Goal: Task Accomplishment & Management: Use online tool/utility

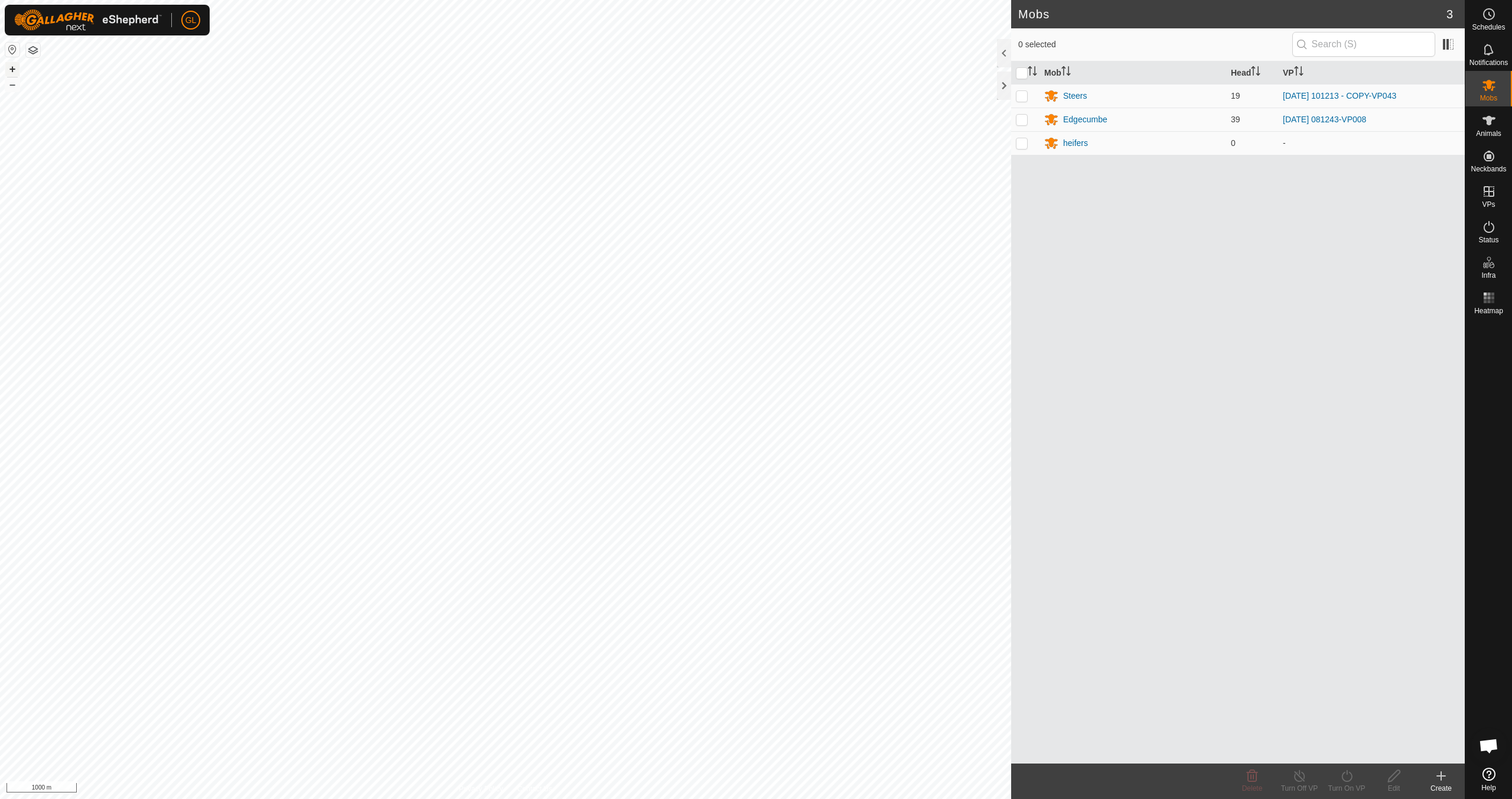
click at [11, 68] on button "+" at bounding box center [12, 69] width 14 height 14
click at [12, 67] on button "+" at bounding box center [12, 69] width 14 height 14
click at [12, 71] on button "+" at bounding box center [12, 69] width 14 height 14
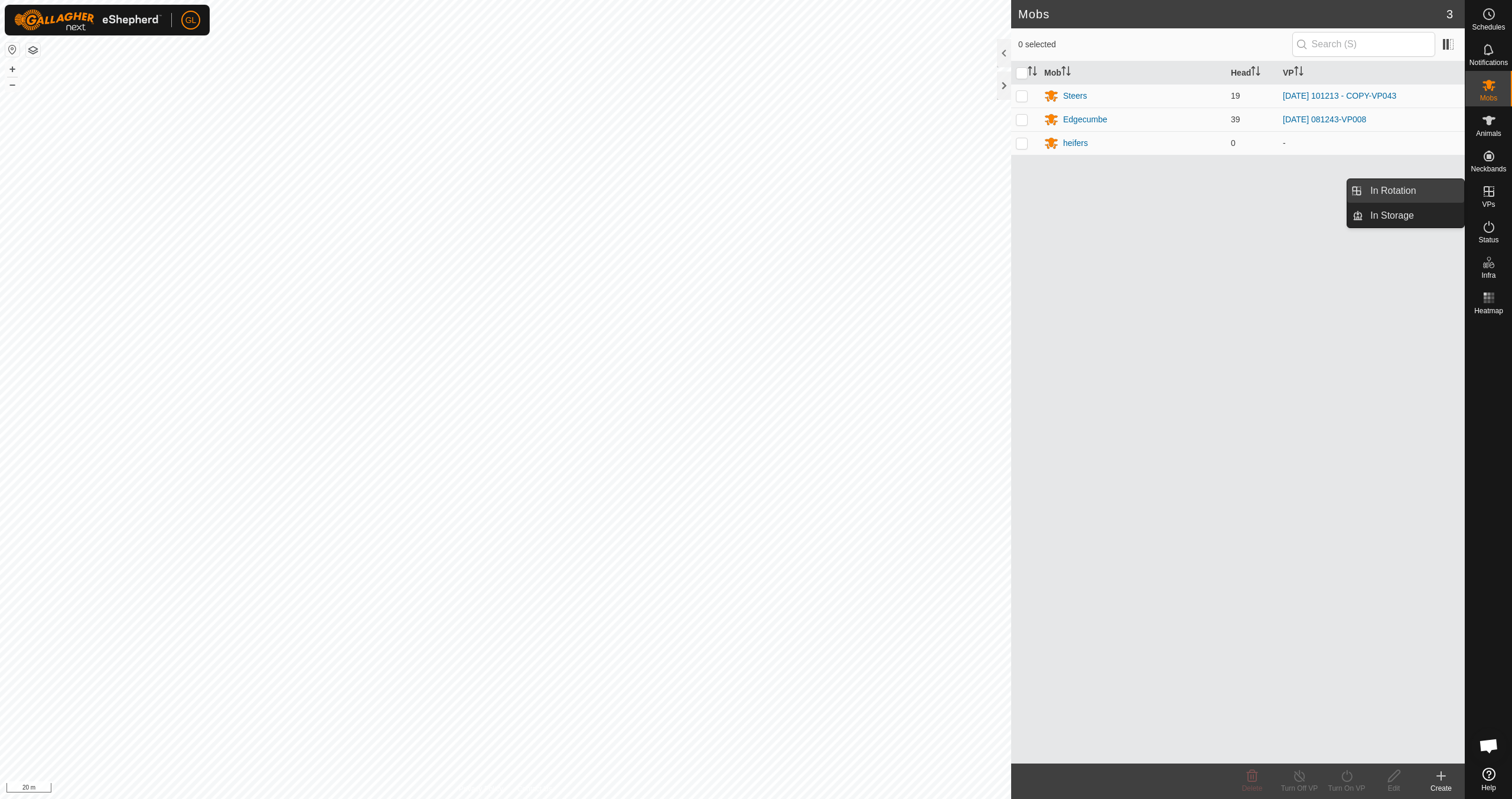
click at [1399, 195] on link "In Rotation" at bounding box center [1414, 190] width 101 height 24
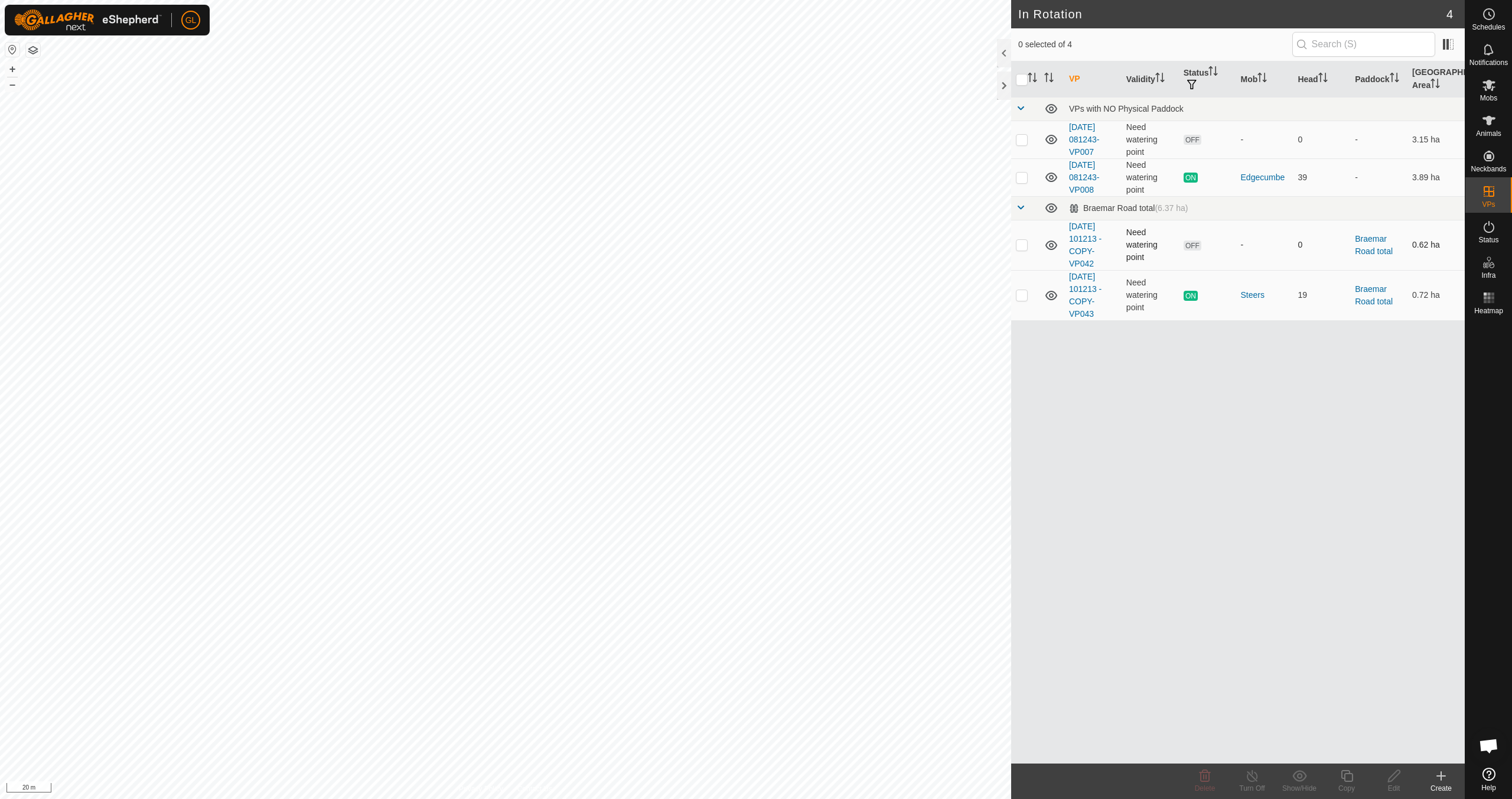
click at [1025, 245] on p-checkbox at bounding box center [1022, 244] width 12 height 9
click at [1210, 784] on span "Delete" at bounding box center [1205, 787] width 21 height 8
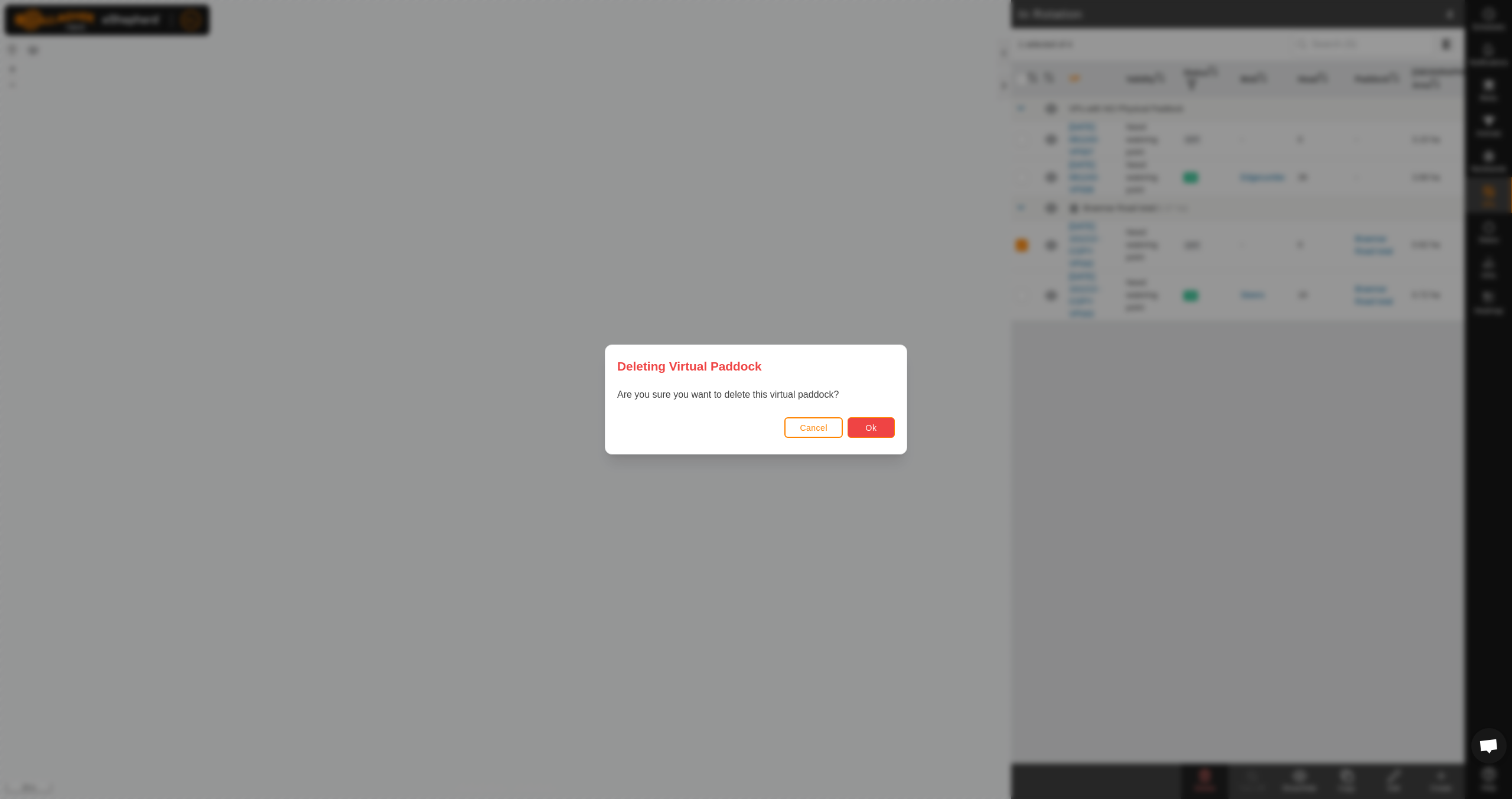
click at [875, 424] on span "Ok" at bounding box center [871, 428] width 12 height 9
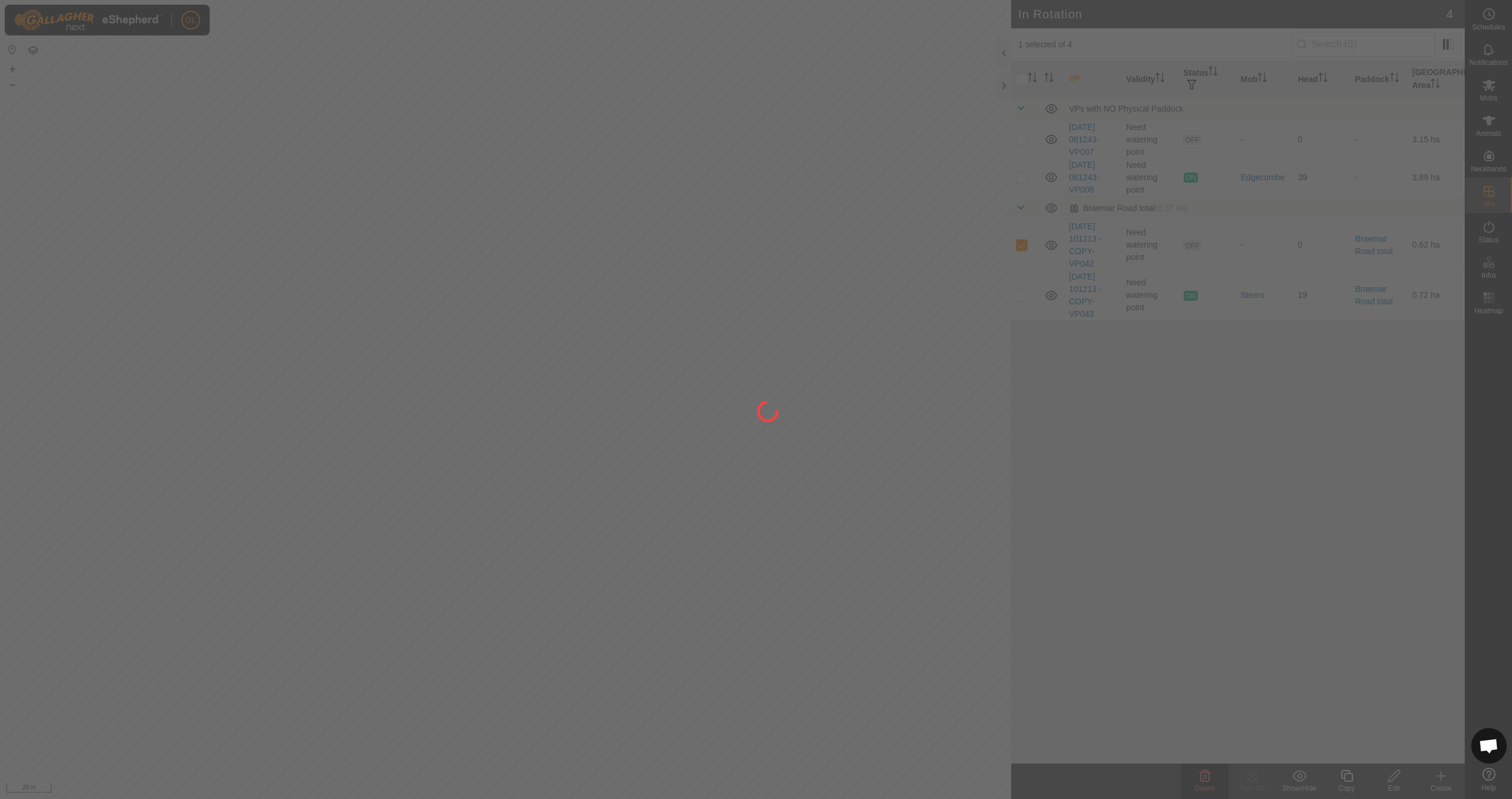
checkbox input "false"
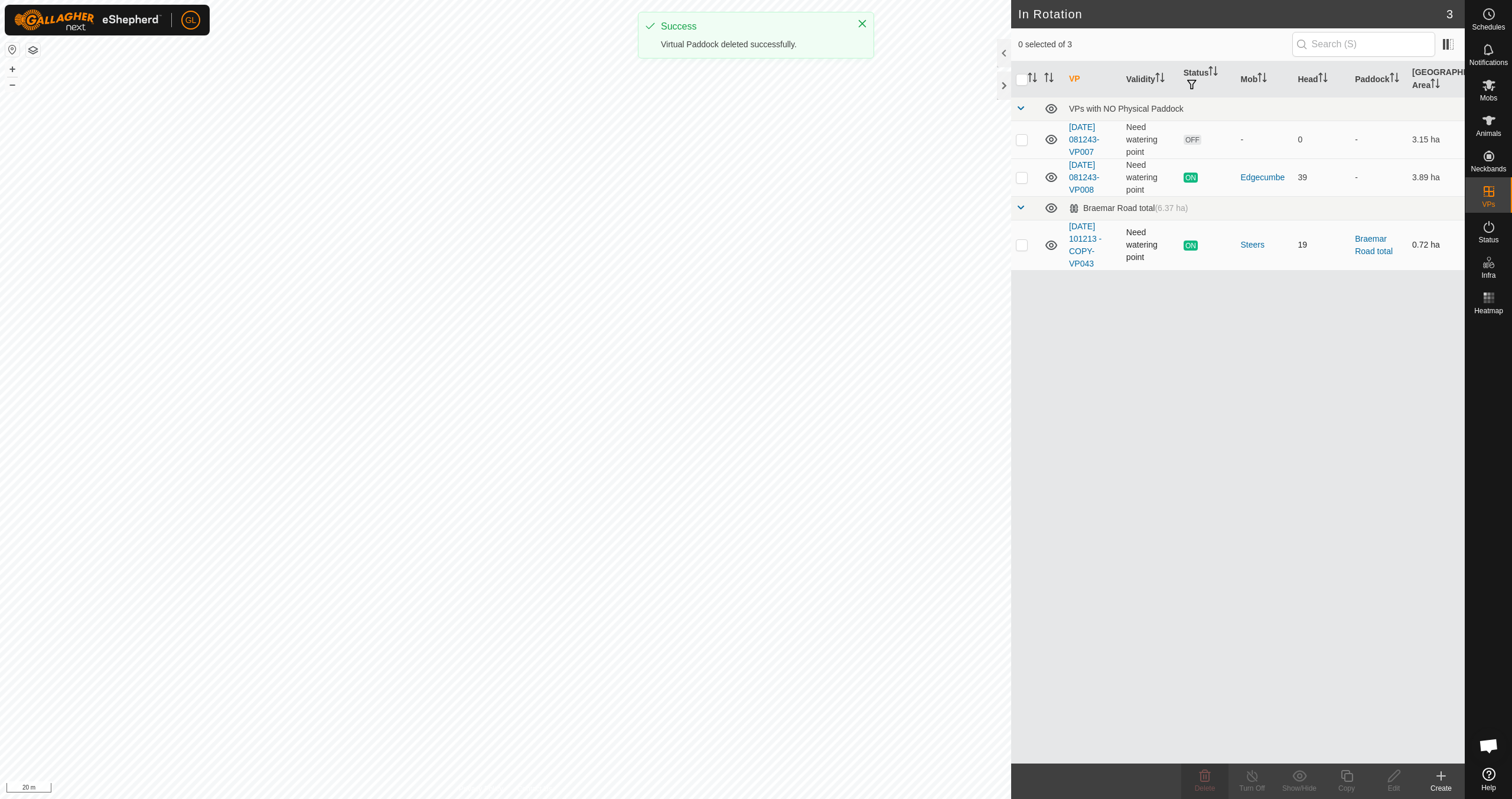
click at [1017, 247] on p-checkbox at bounding box center [1022, 244] width 12 height 9
checkbox input "true"
click at [1350, 779] on icon at bounding box center [1347, 775] width 15 height 14
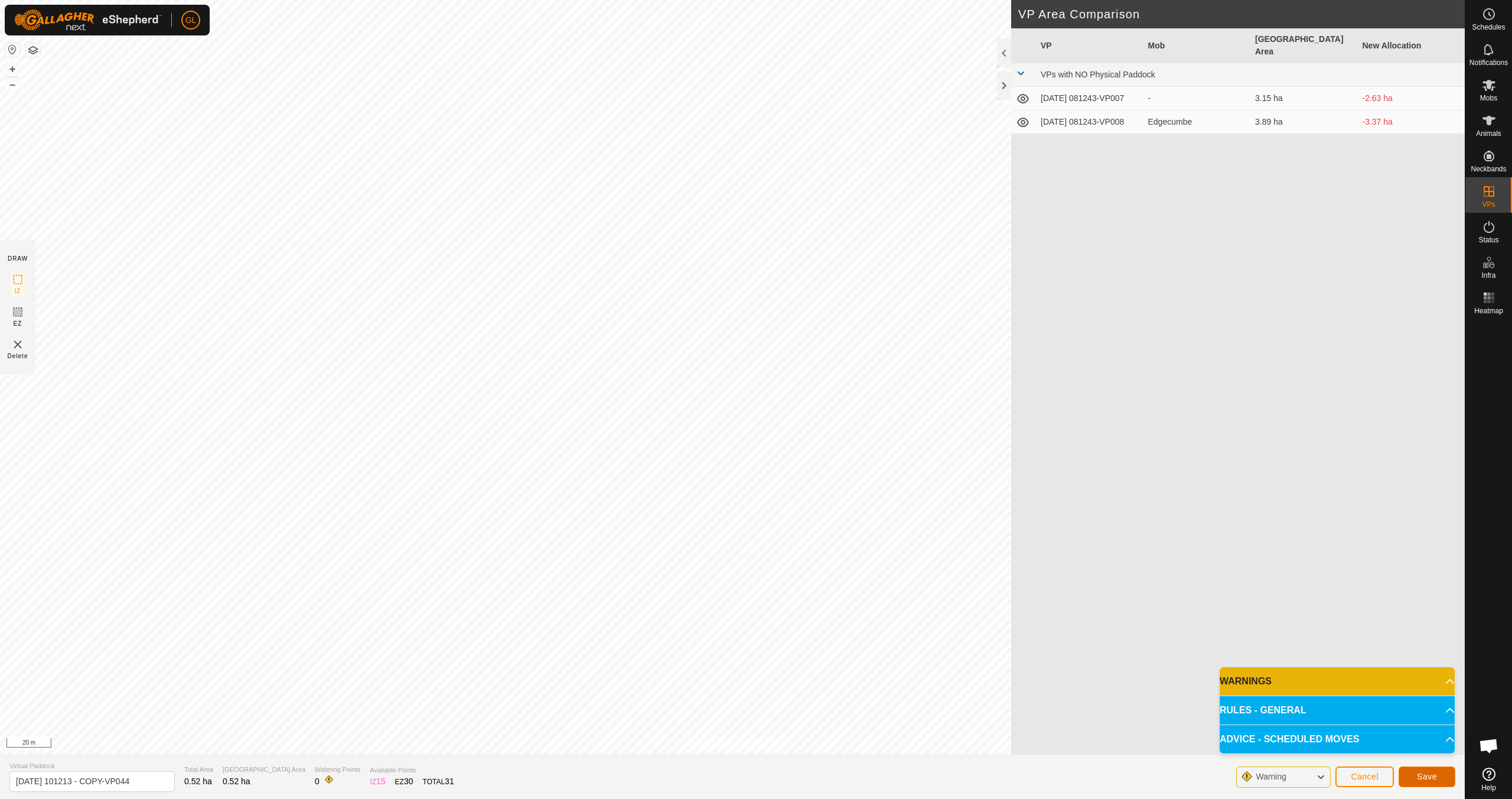
click at [1437, 774] on span "Save" at bounding box center [1427, 776] width 20 height 9
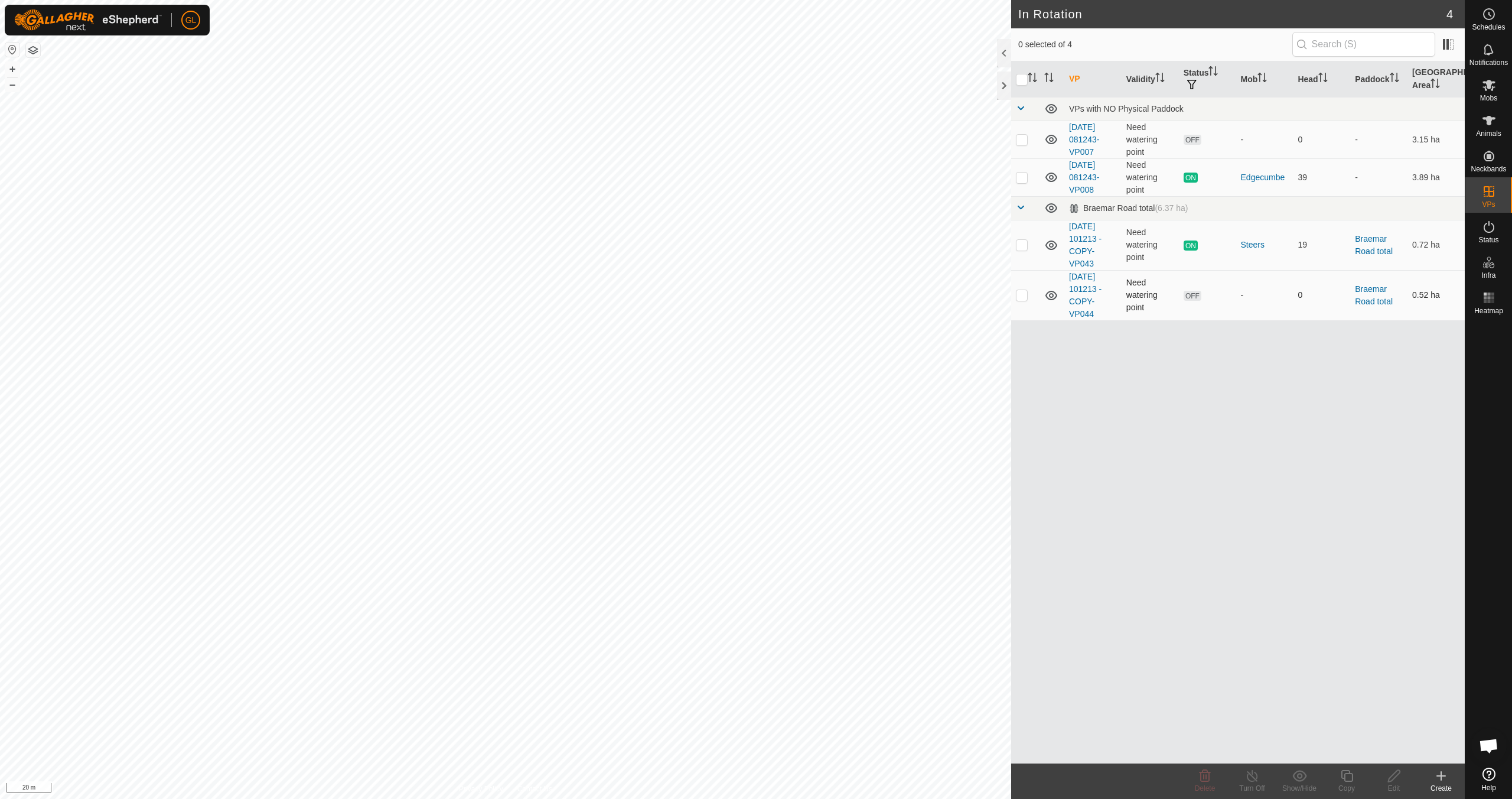
click at [1020, 294] on p-checkbox at bounding box center [1022, 295] width 12 height 9
checkbox input "true"
click at [1393, 780] on icon at bounding box center [1394, 775] width 15 height 14
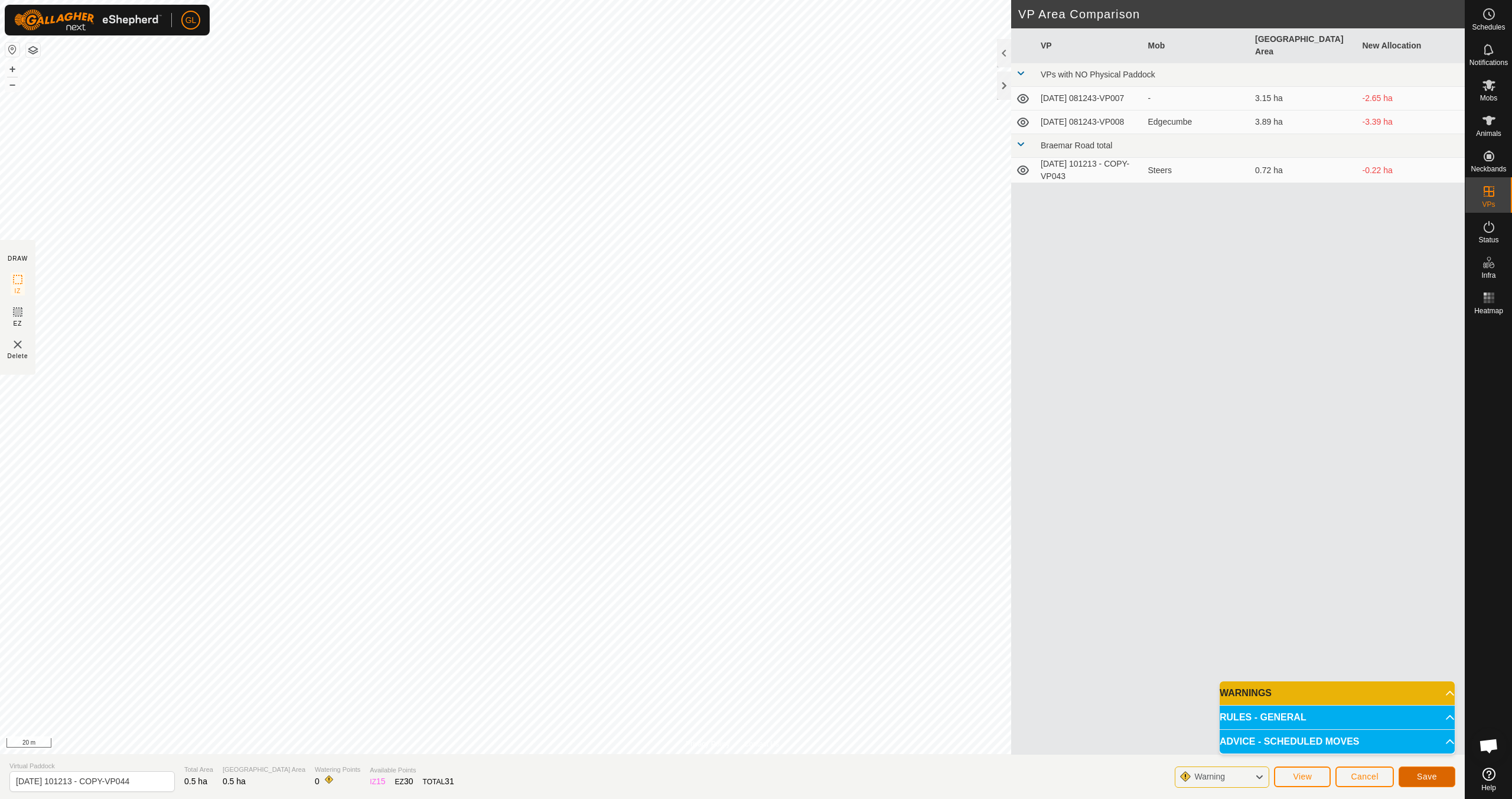
click at [1429, 776] on span "Save" at bounding box center [1427, 776] width 20 height 9
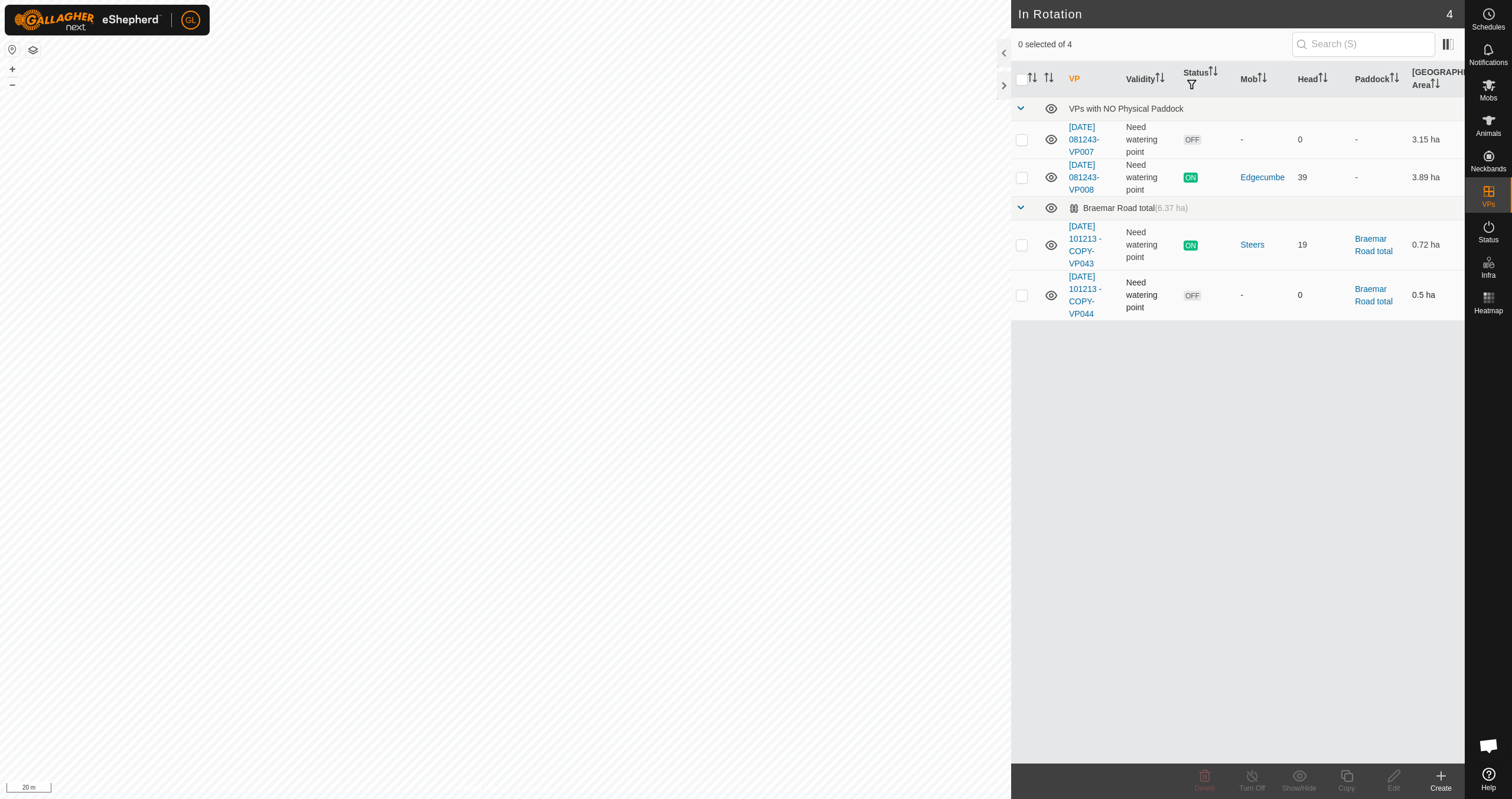
click at [1022, 296] on p-checkbox at bounding box center [1022, 295] width 12 height 9
click at [1025, 295] on p-checkbox at bounding box center [1022, 295] width 12 height 9
checkbox input "false"
click at [1025, 243] on p-checkbox at bounding box center [1022, 244] width 12 height 9
checkbox input "true"
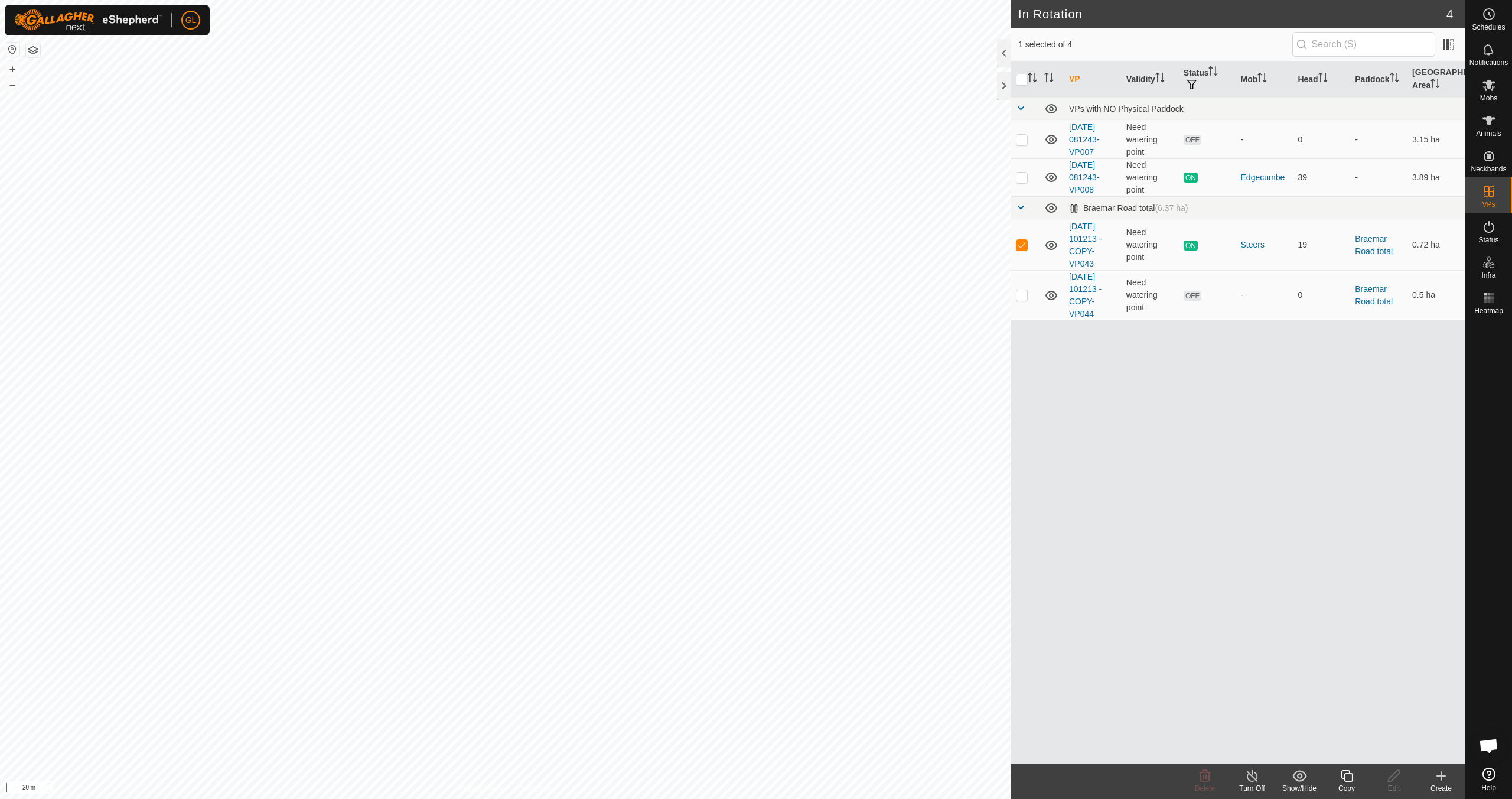
click at [1349, 782] on icon at bounding box center [1347, 775] width 15 height 14
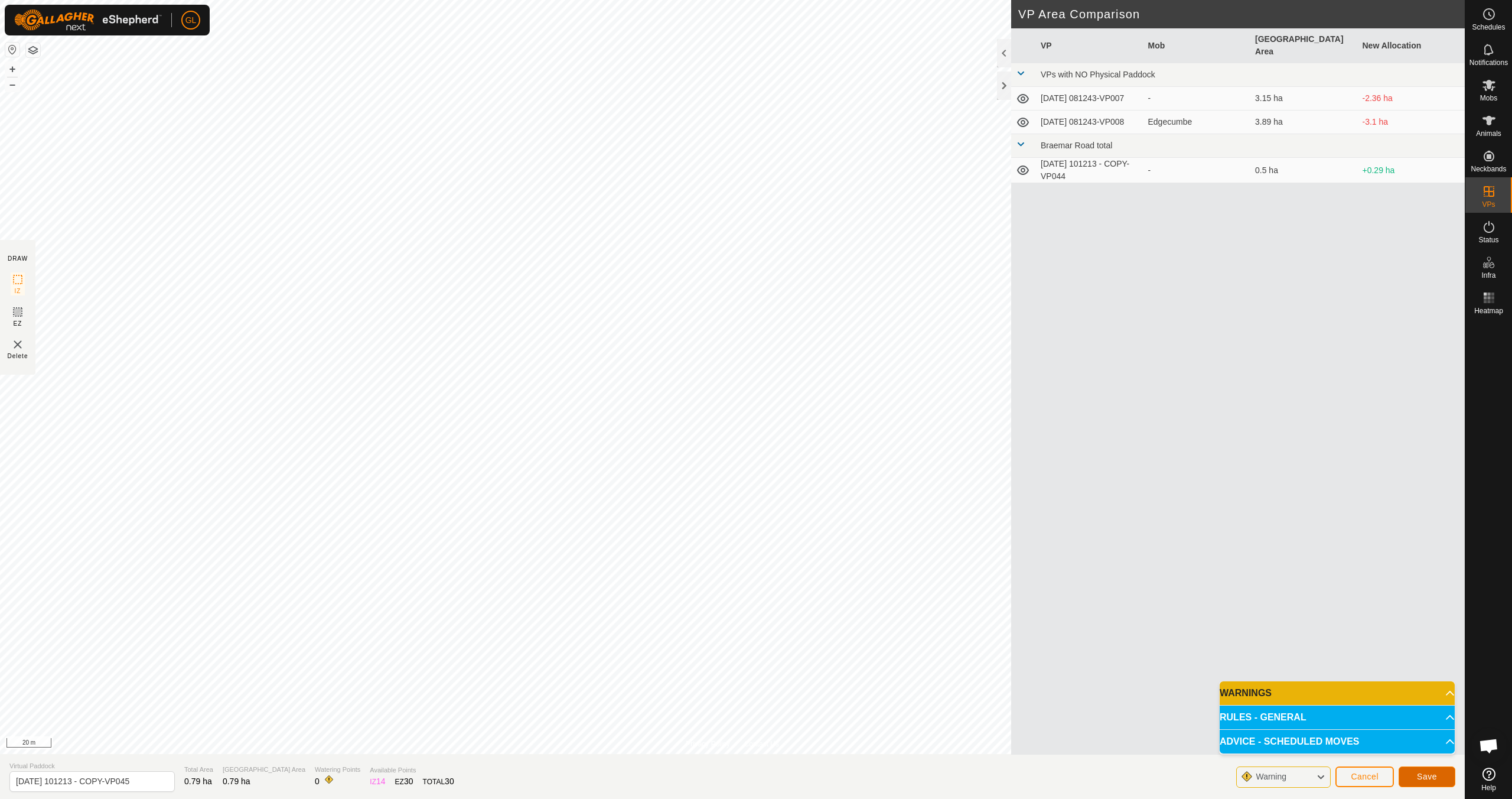
click at [1422, 774] on span "Save" at bounding box center [1427, 776] width 20 height 9
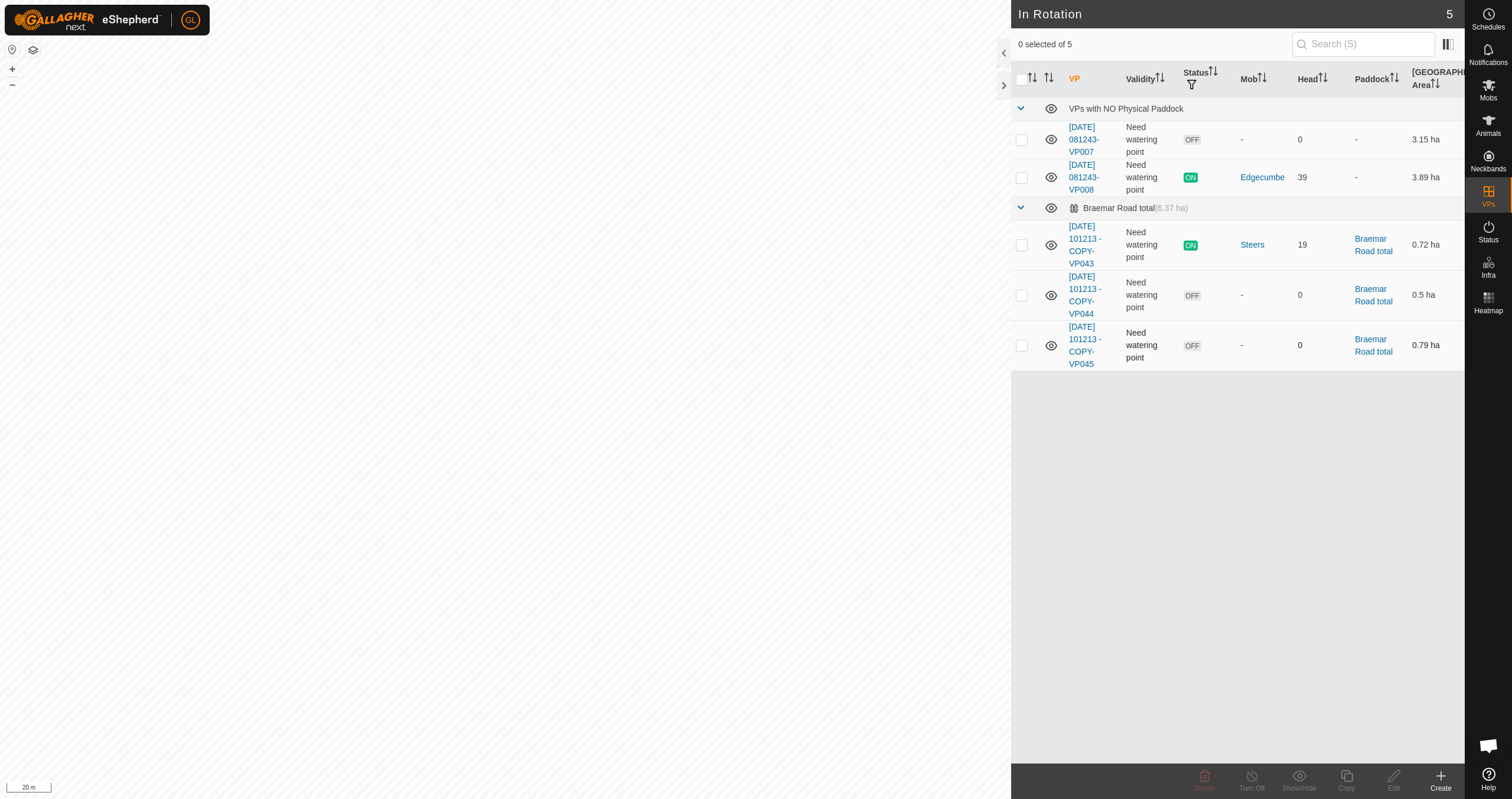
click at [1020, 348] on p-checkbox at bounding box center [1022, 345] width 12 height 9
click at [1211, 781] on icon at bounding box center [1205, 775] width 14 height 14
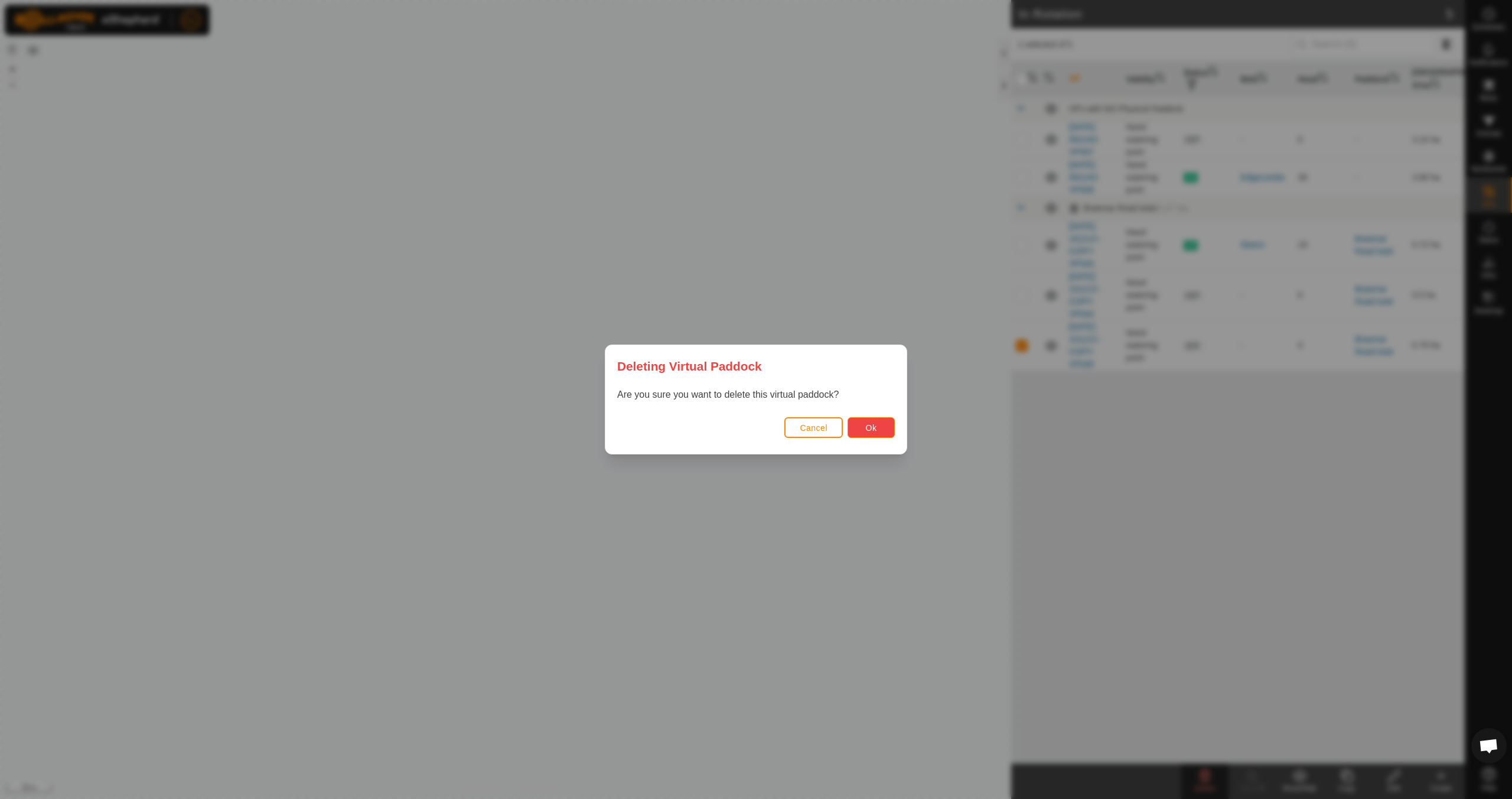
click at [872, 430] on span "Ok" at bounding box center [871, 428] width 12 height 9
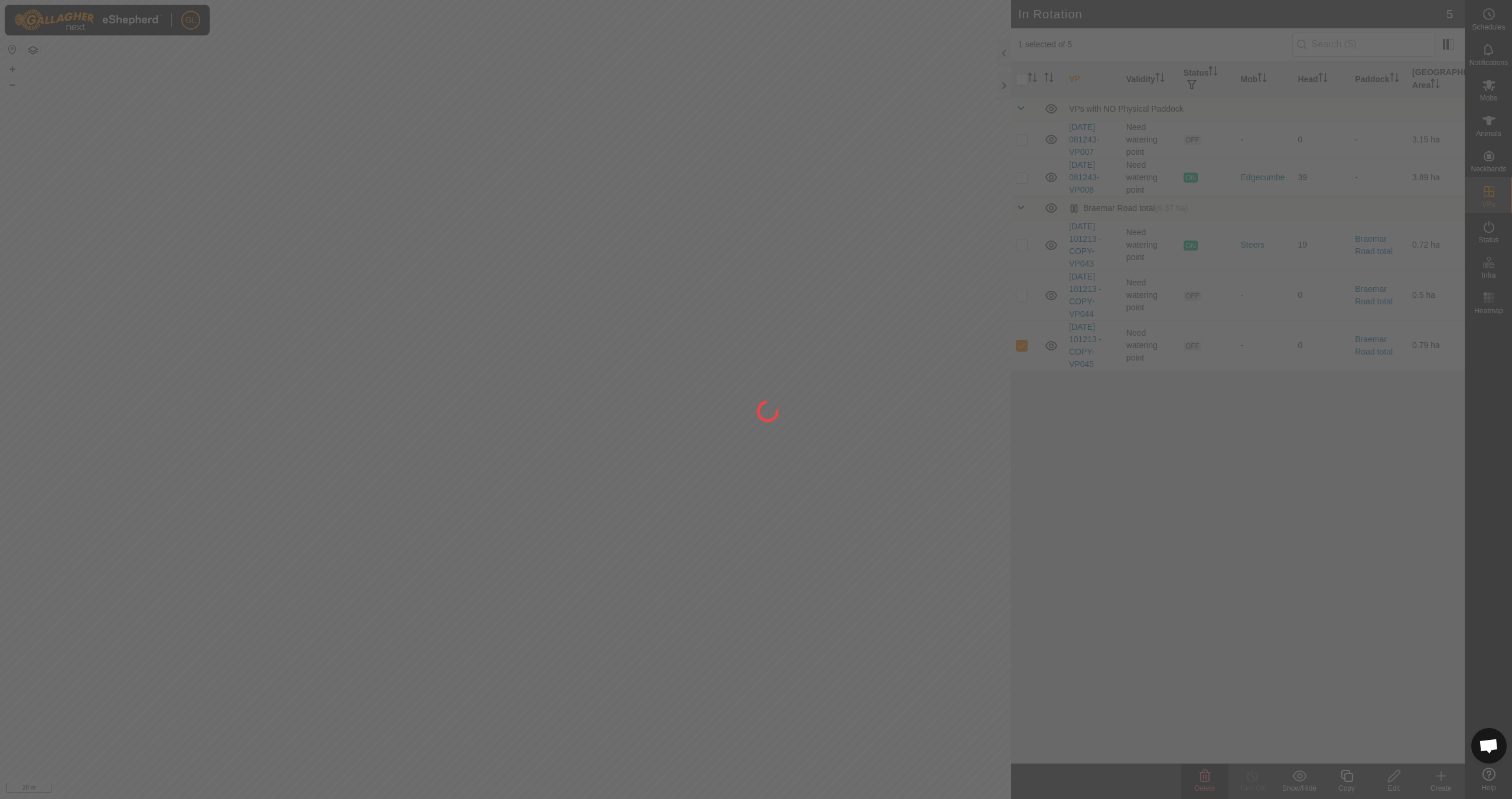
checkbox input "false"
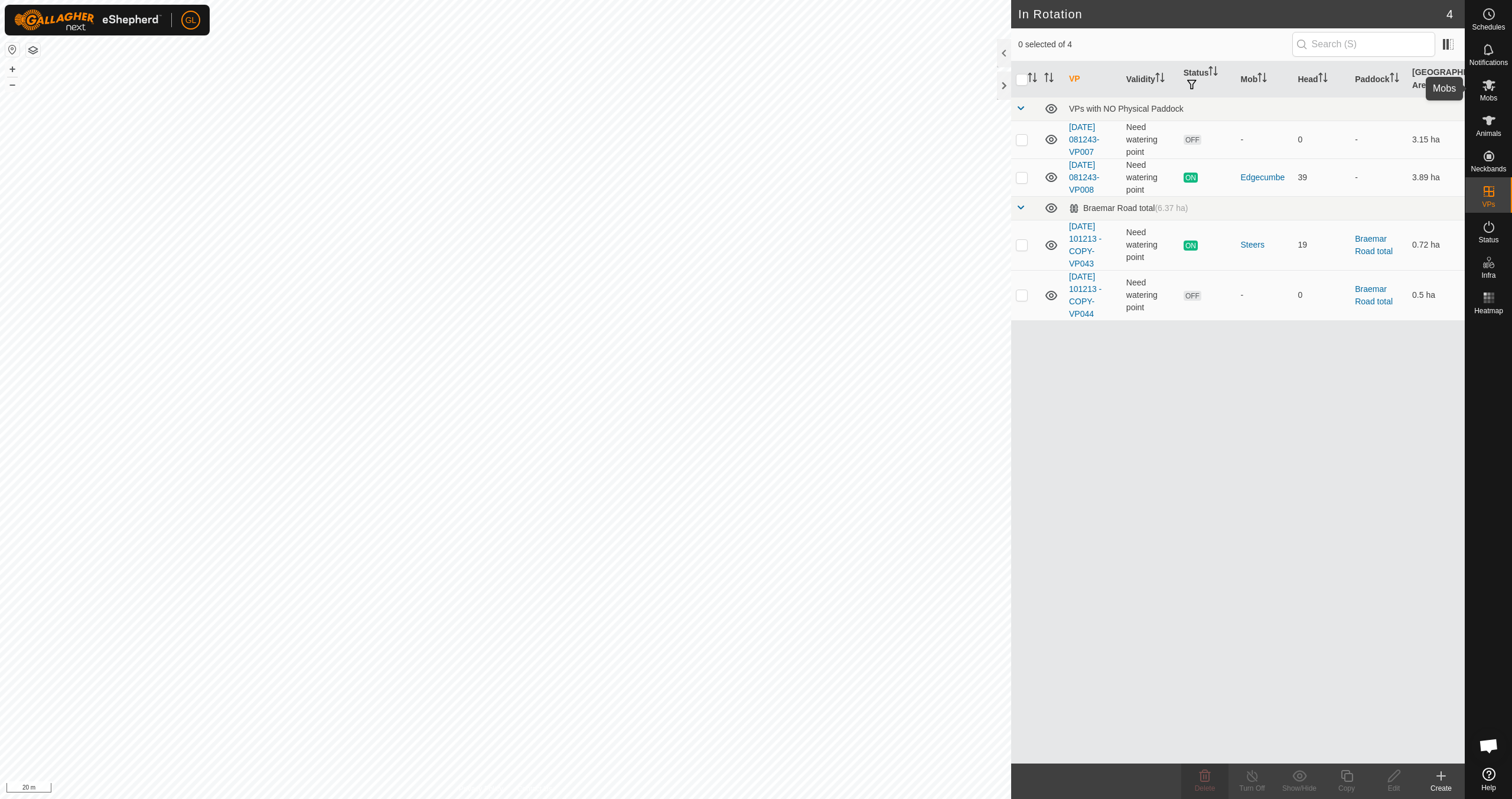
click at [1491, 91] on icon at bounding box center [1489, 85] width 14 height 14
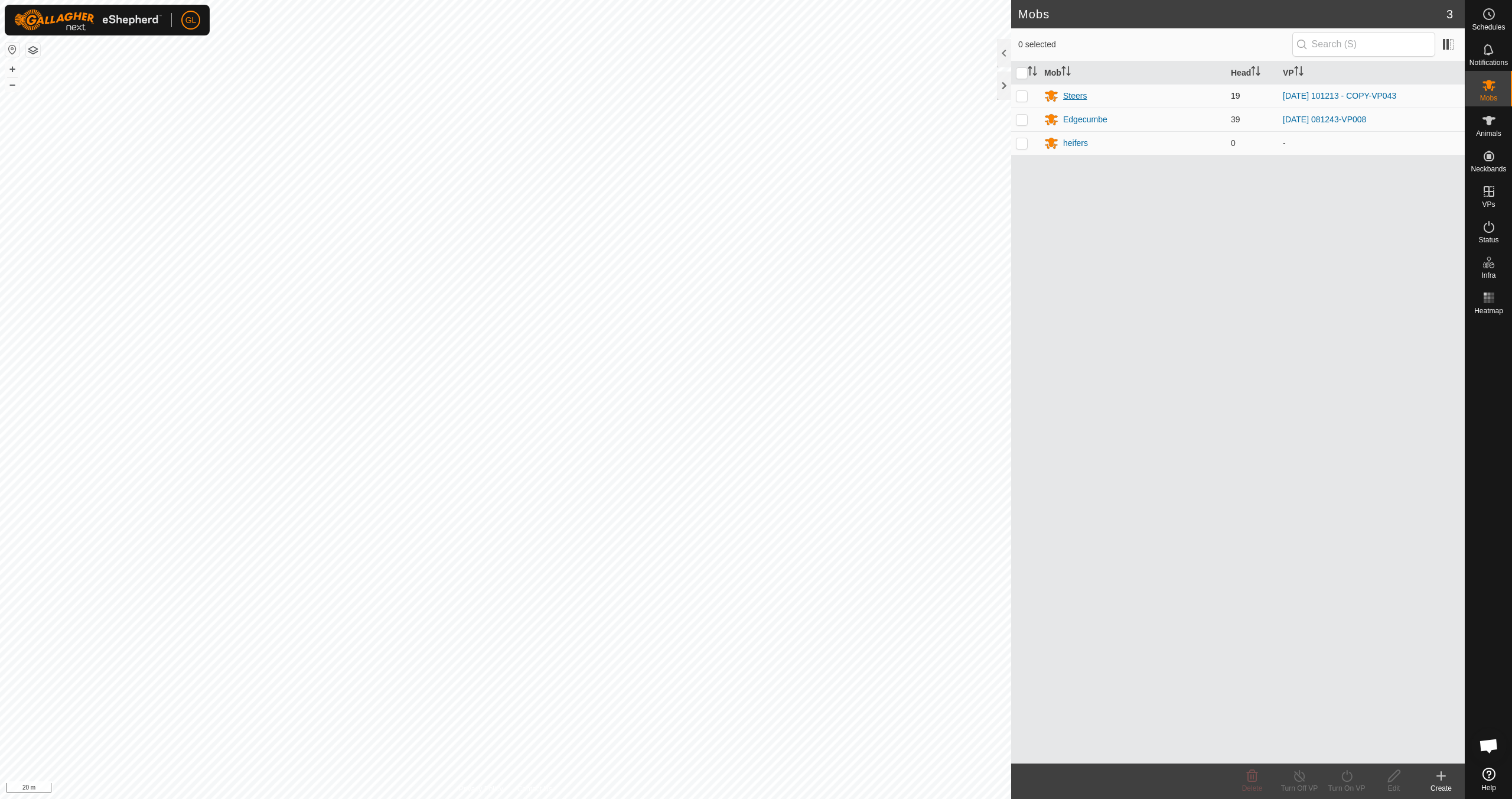
click at [1078, 97] on div "Steers" at bounding box center [1075, 96] width 24 height 12
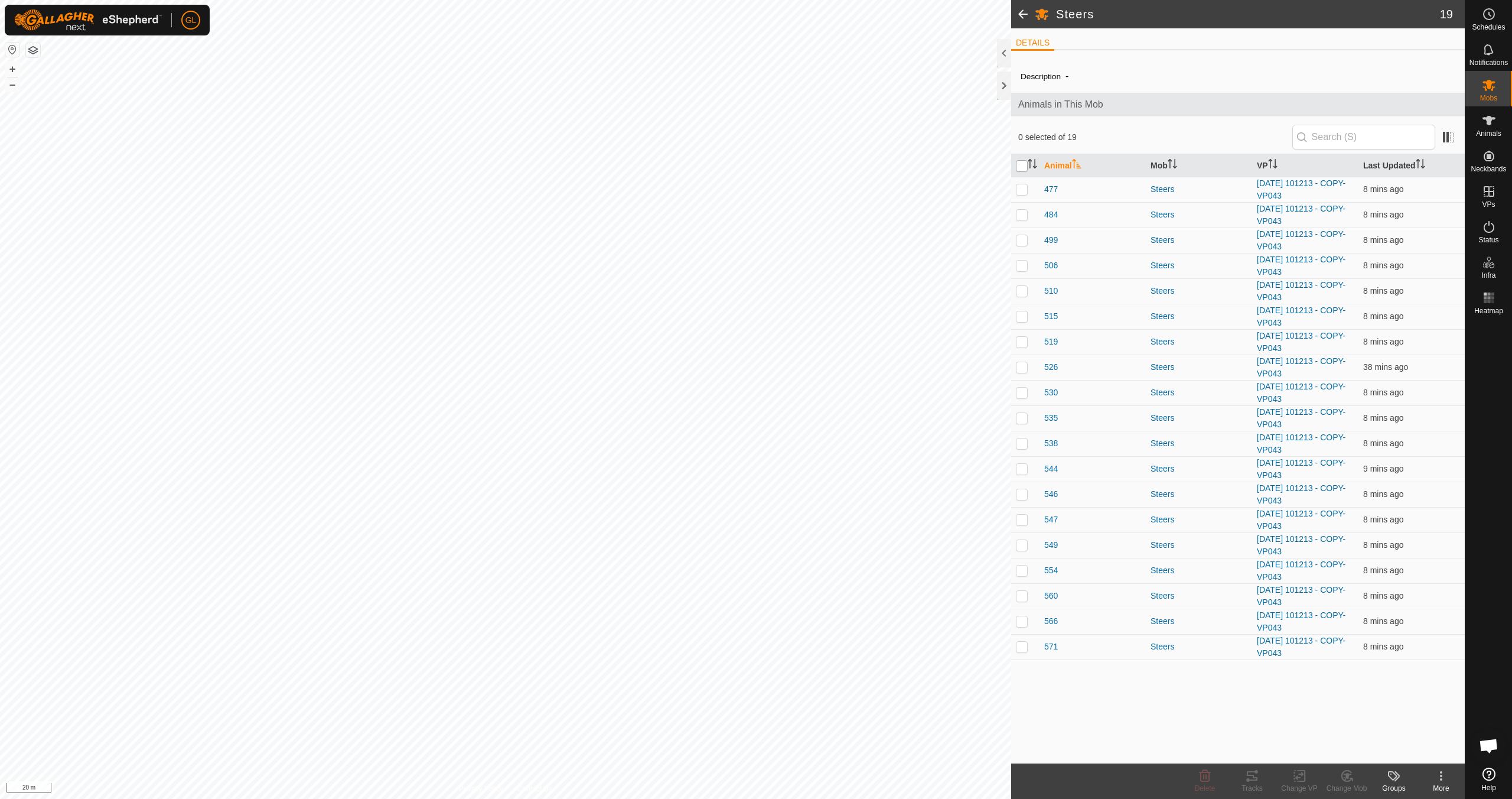
click at [1019, 168] on input "checkbox" at bounding box center [1022, 166] width 12 height 12
checkbox input "true"
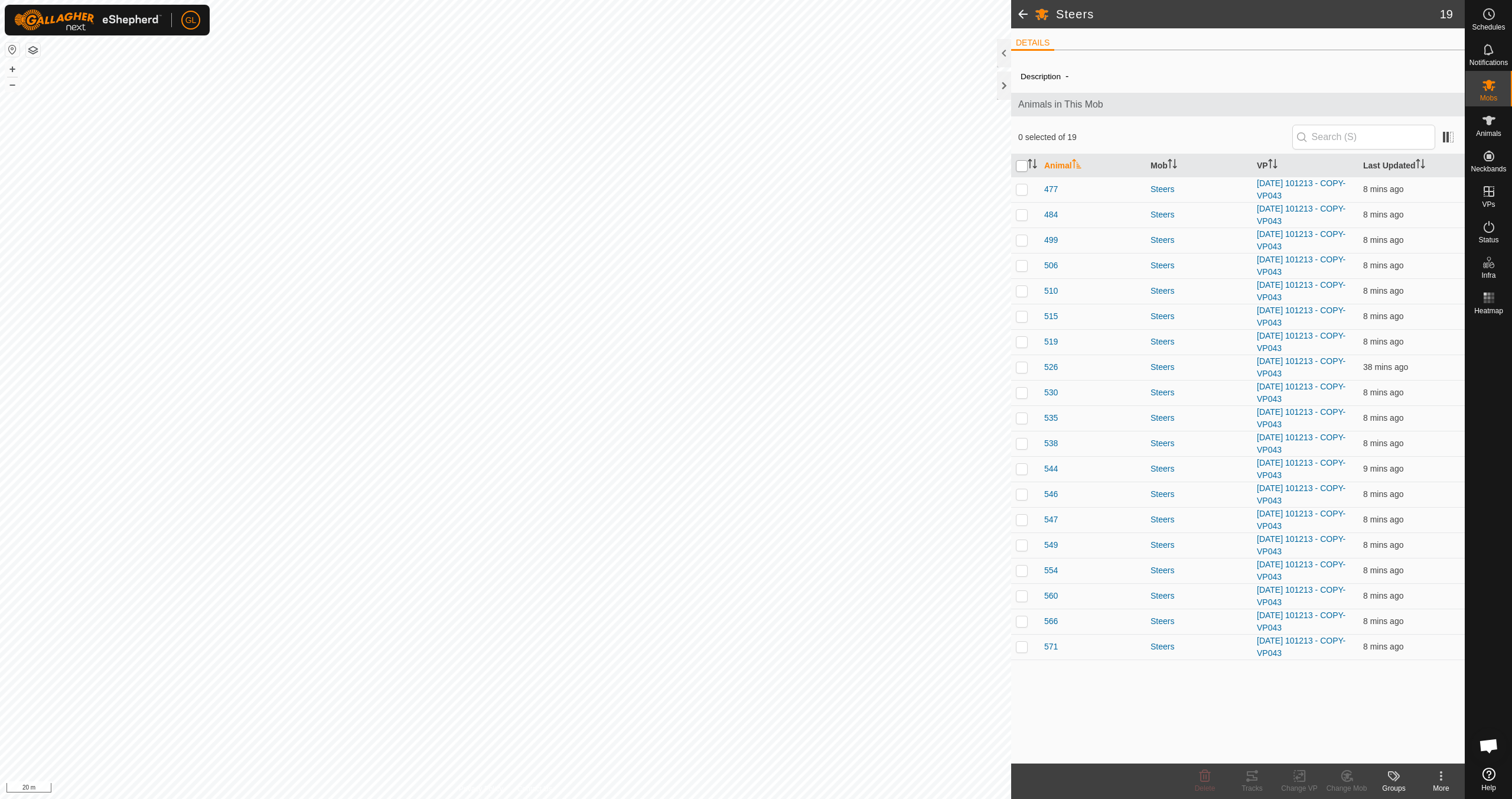
checkbox input "true"
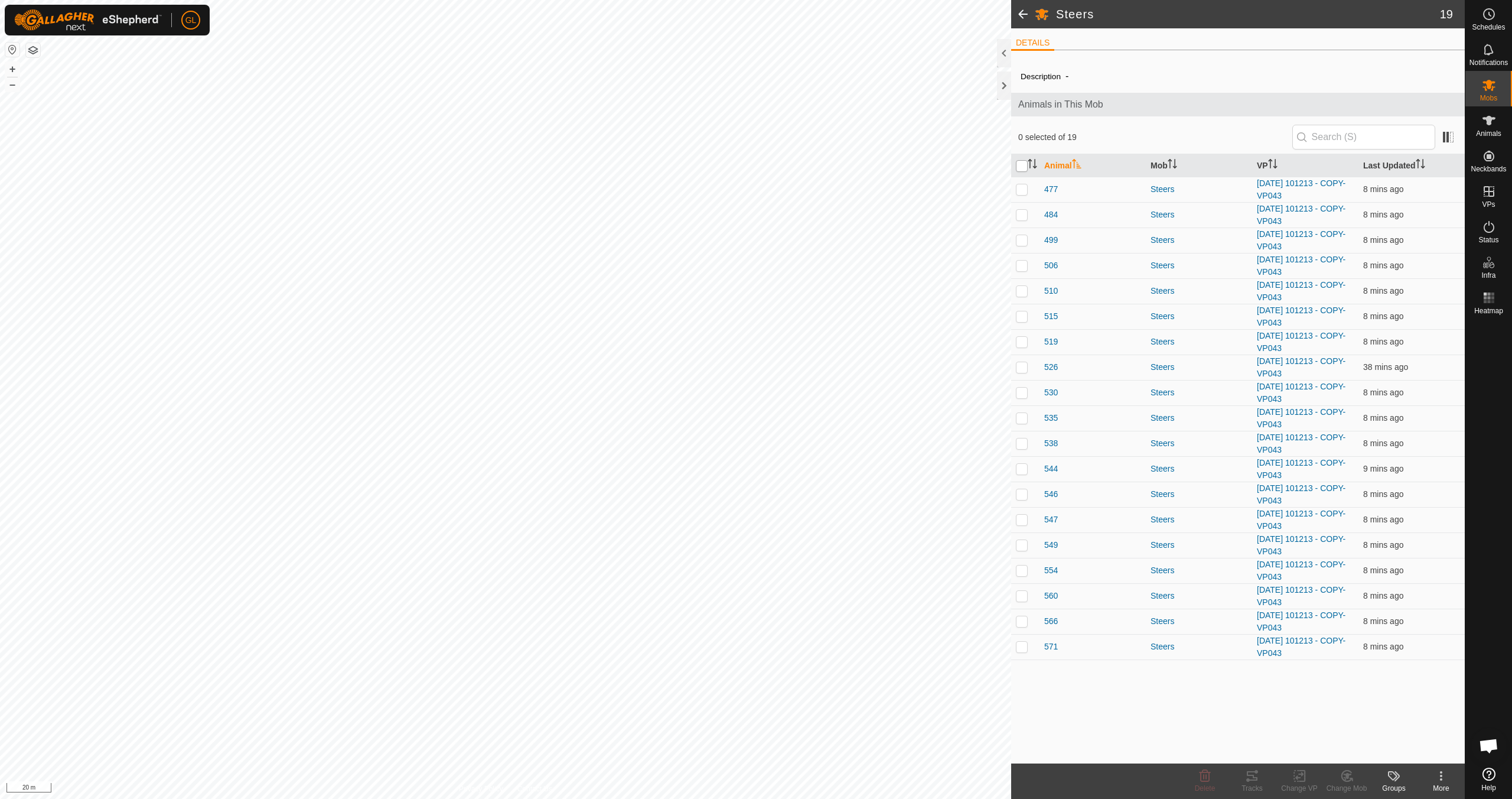
checkbox input "true"
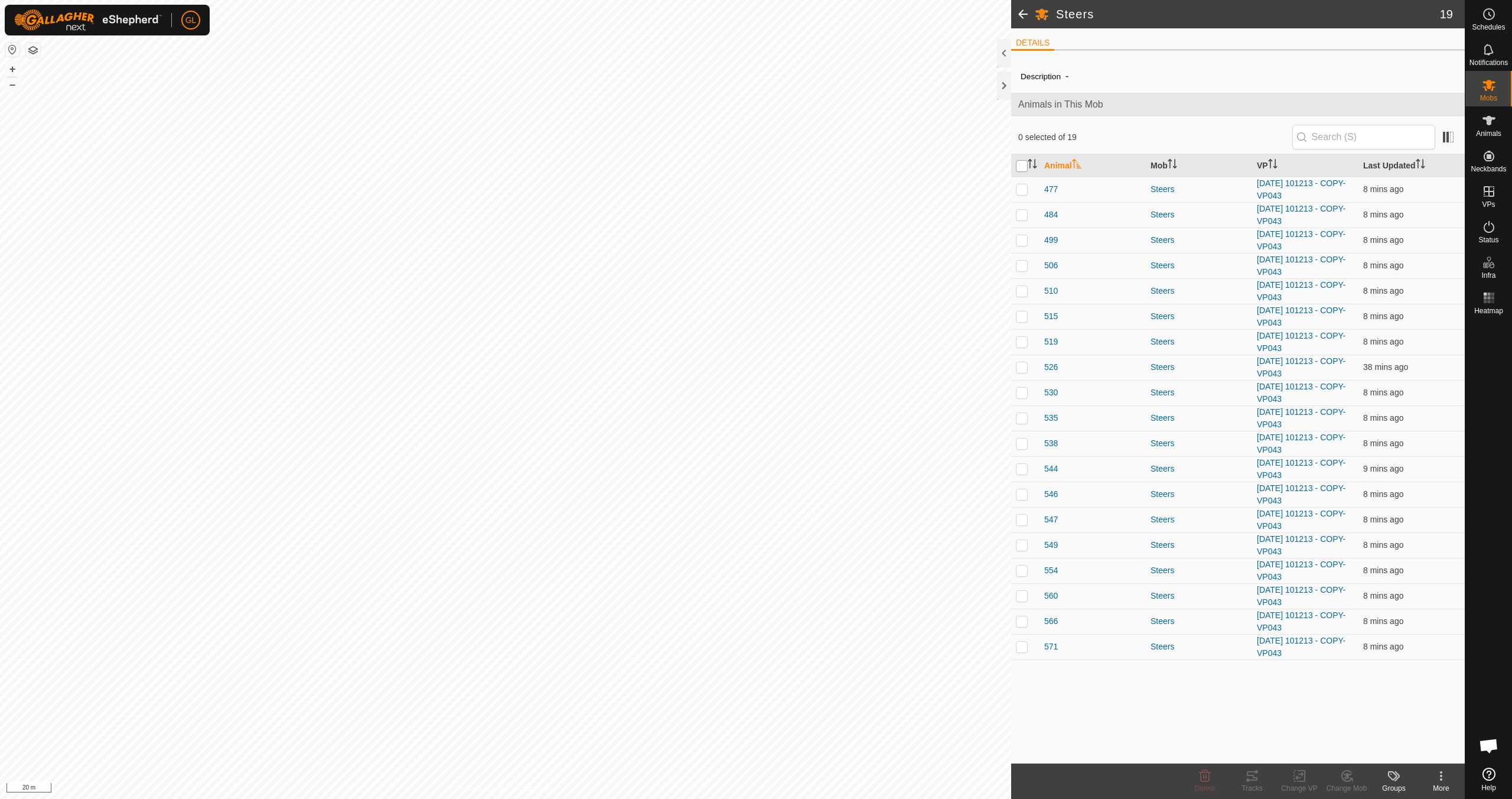
checkbox input "true"
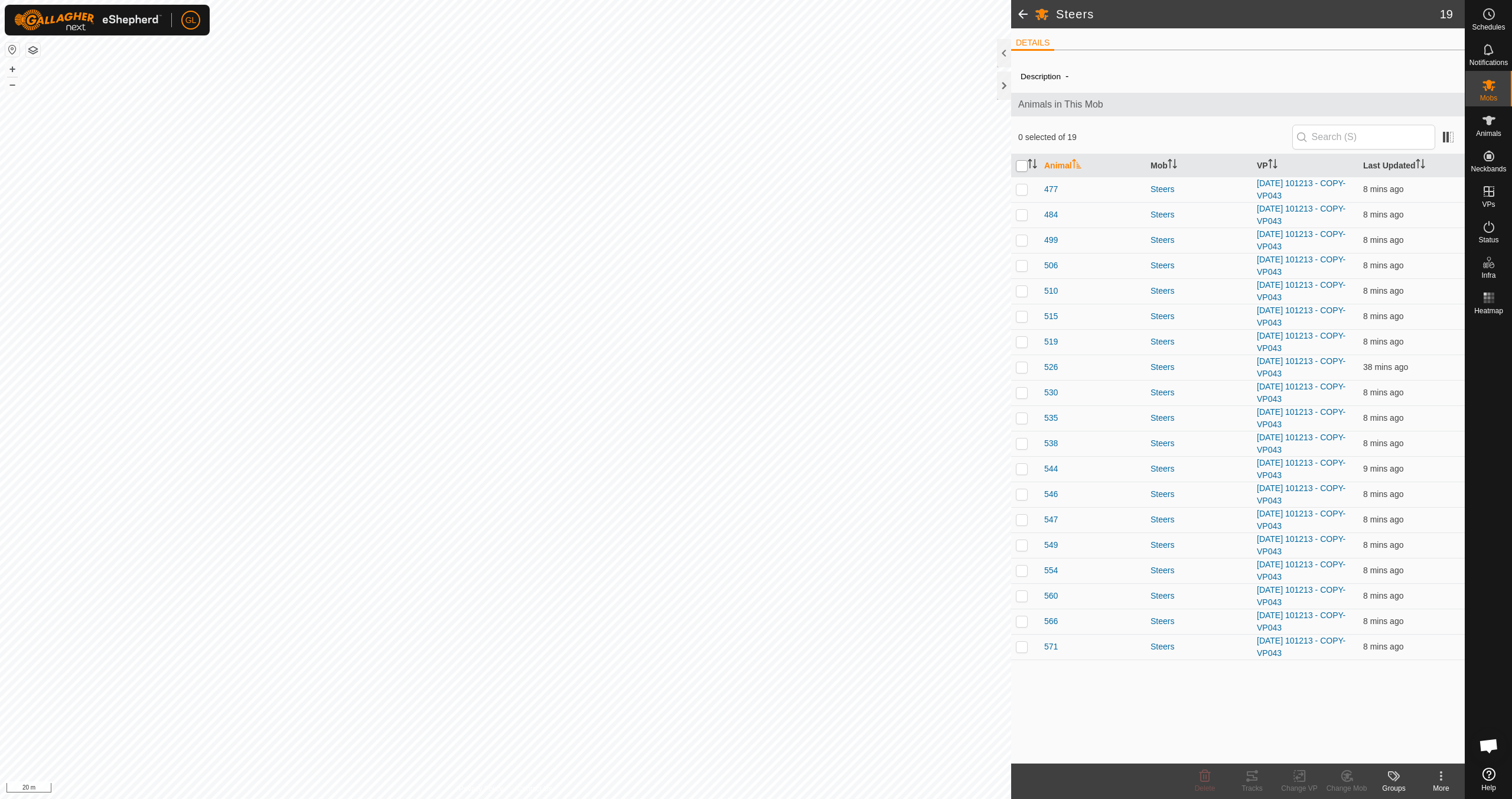
checkbox input "true"
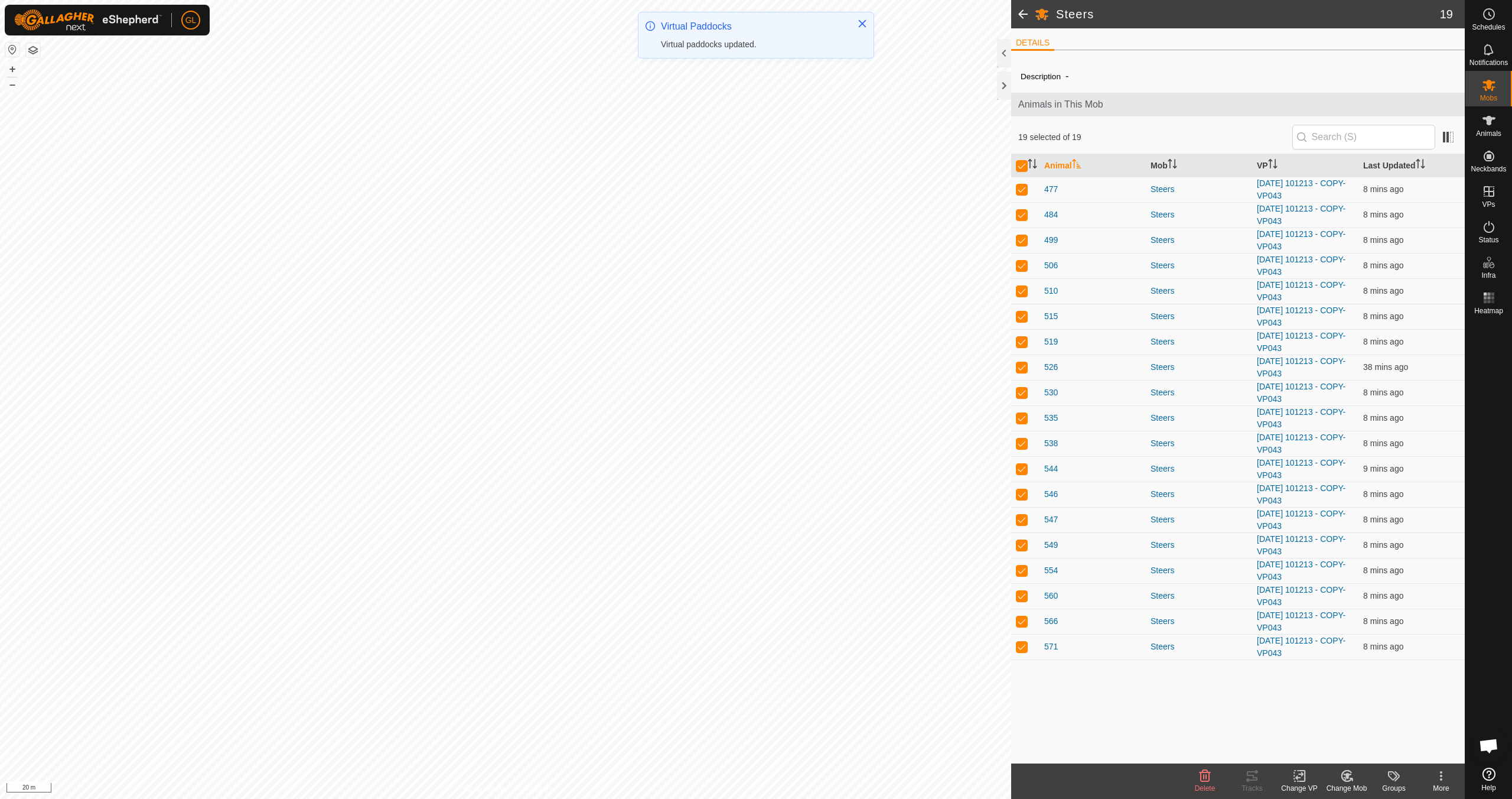
click at [1300, 777] on icon at bounding box center [1299, 775] width 15 height 14
click at [1323, 728] on link "Choose VP..." at bounding box center [1335, 725] width 117 height 24
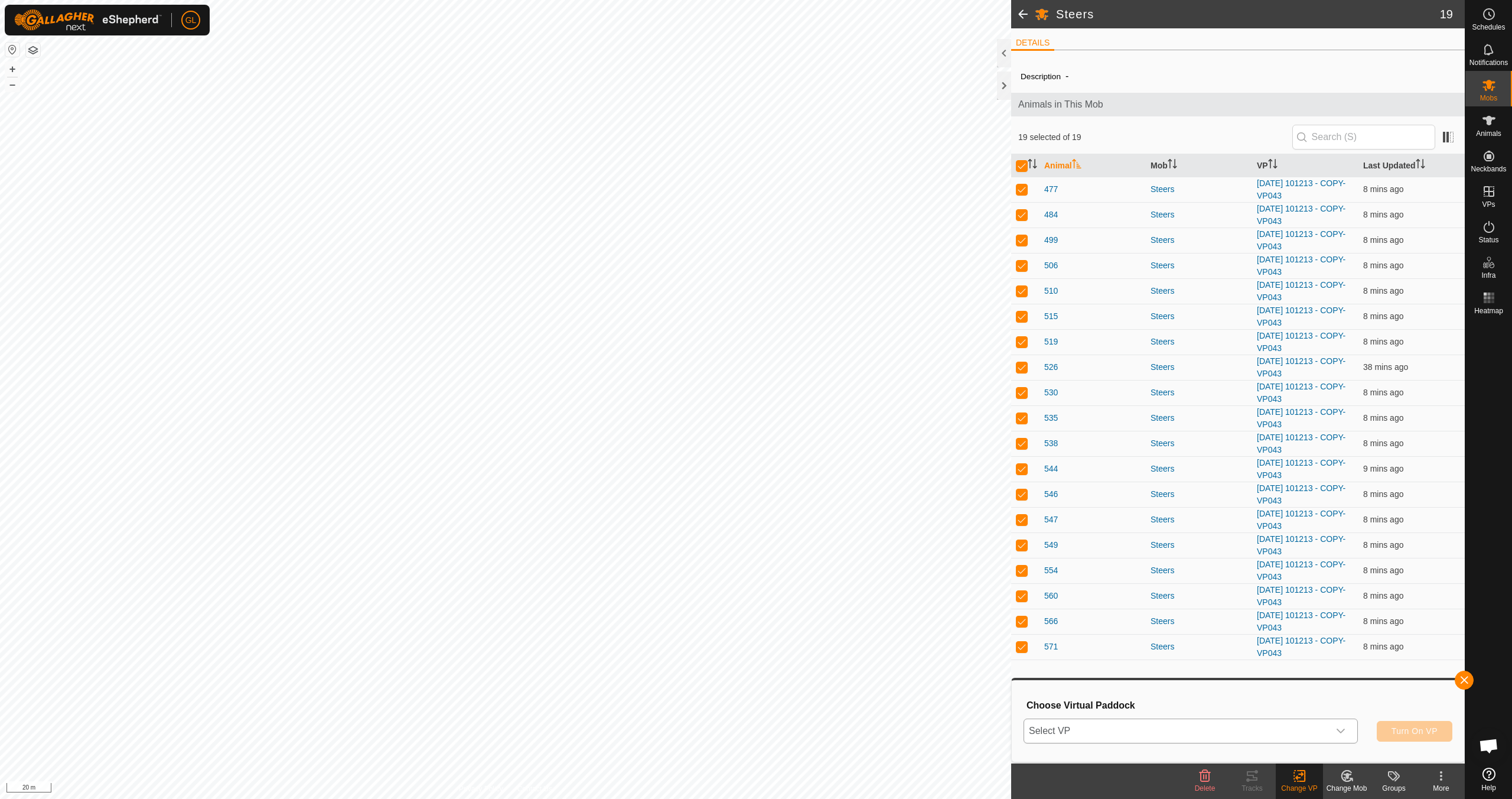
click at [1342, 730] on icon "dropdown trigger" at bounding box center [1341, 731] width 8 height 5
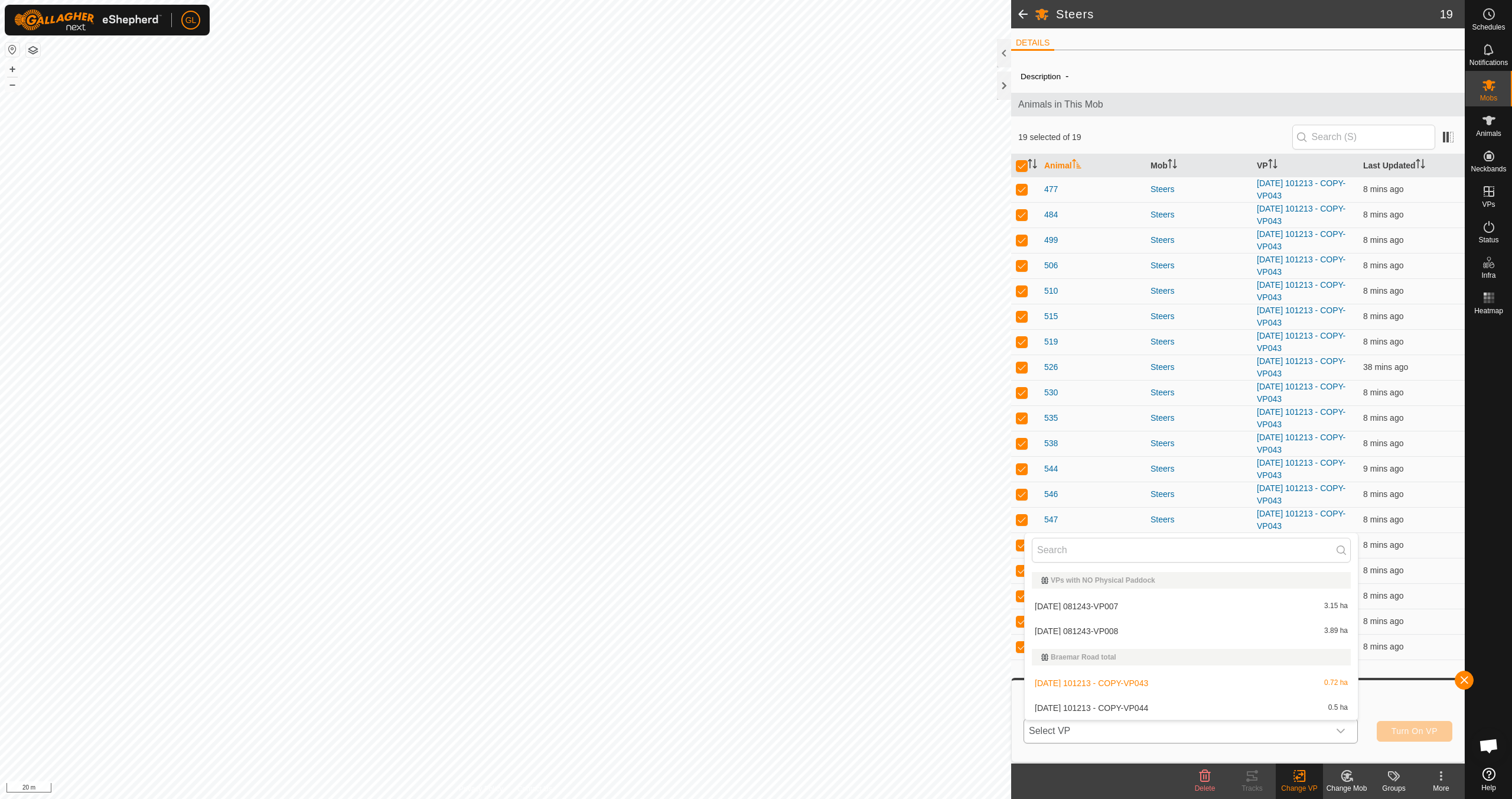
click at [1240, 707] on li "[DATE] 101213 - COPY-VP044 0.5 ha" at bounding box center [1191, 708] width 333 height 24
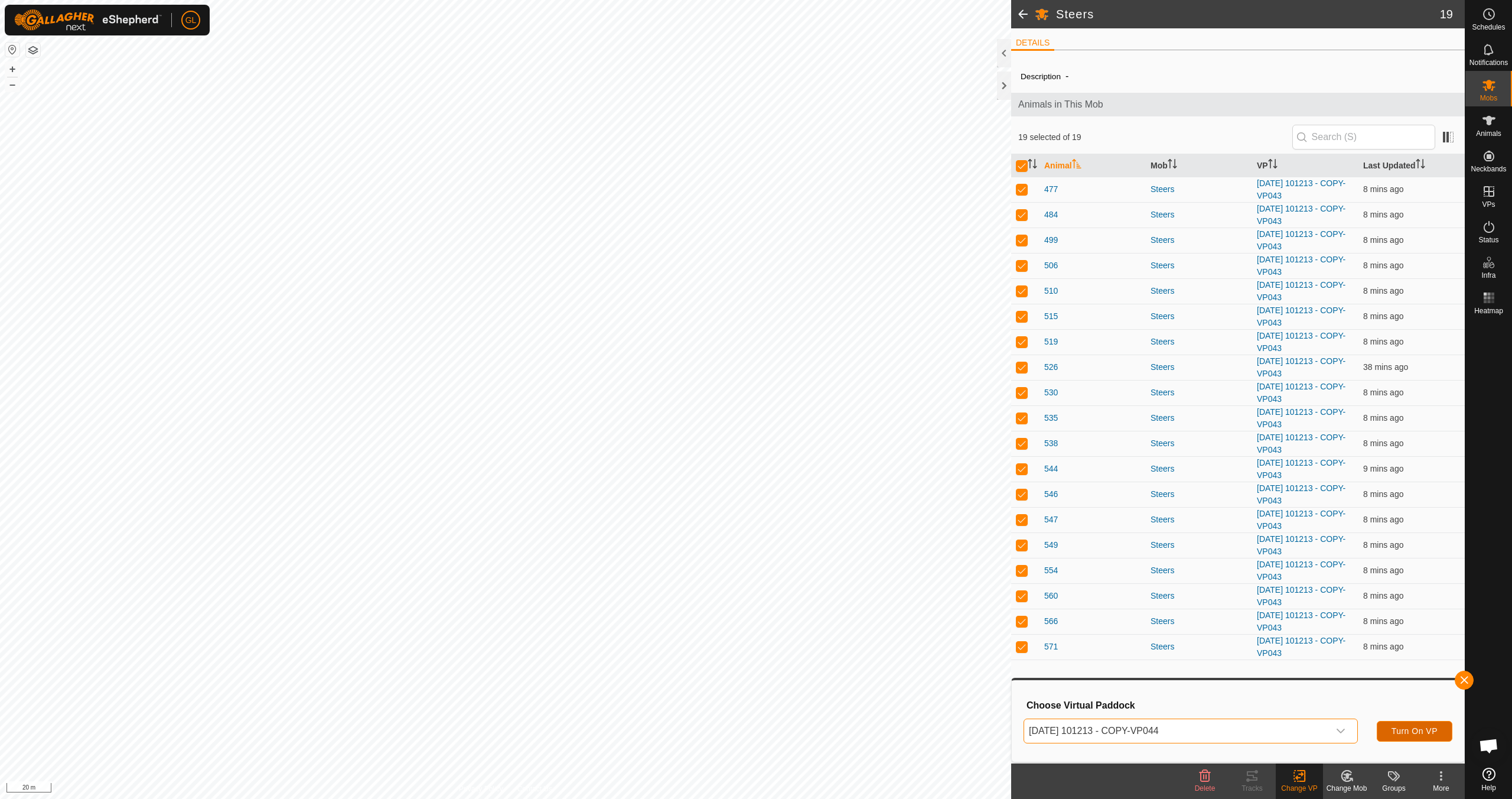
click at [1425, 732] on span "Turn On VP" at bounding box center [1415, 731] width 46 height 9
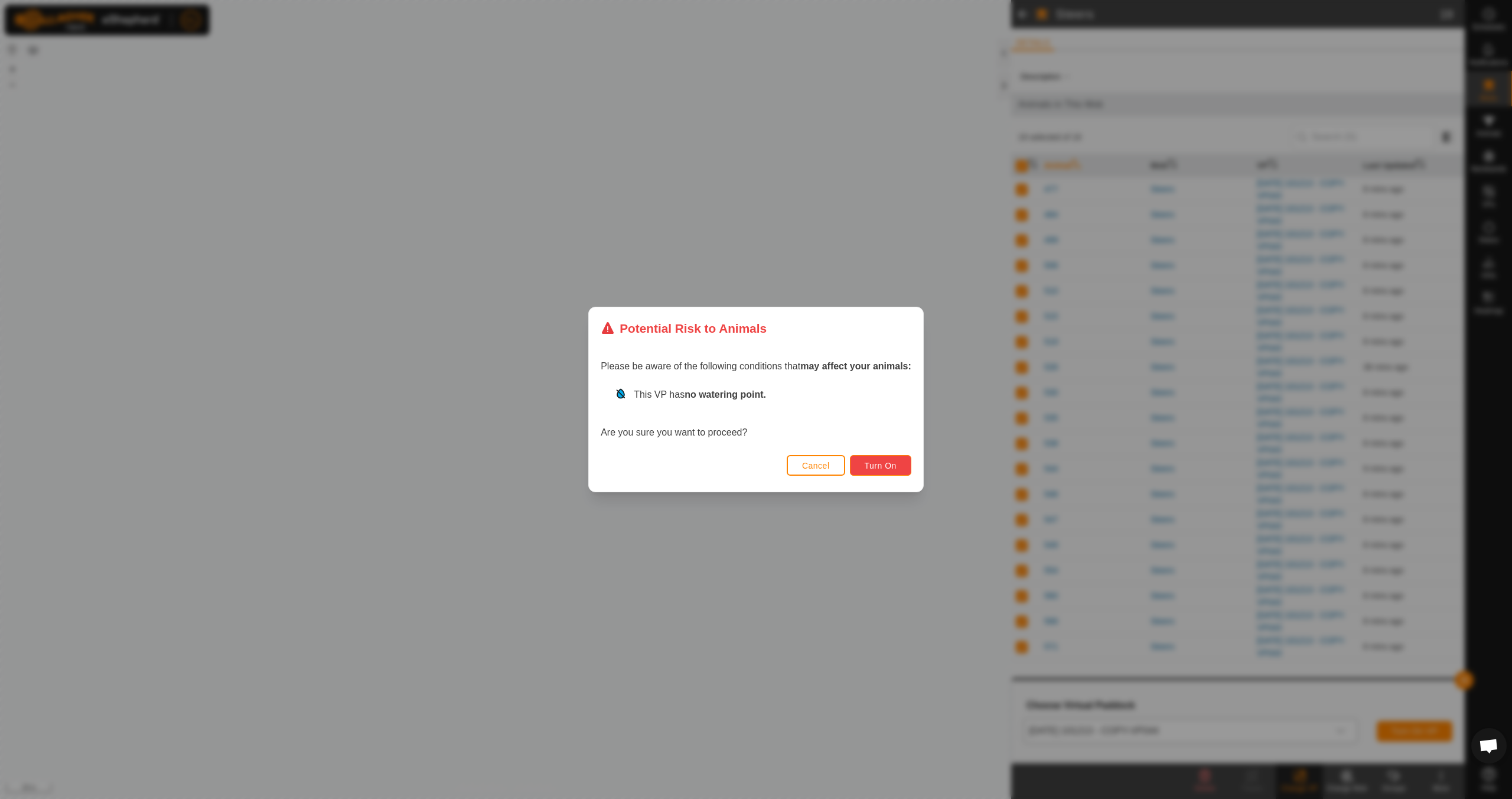
click at [887, 468] on span "Turn On" at bounding box center [881, 465] width 32 height 9
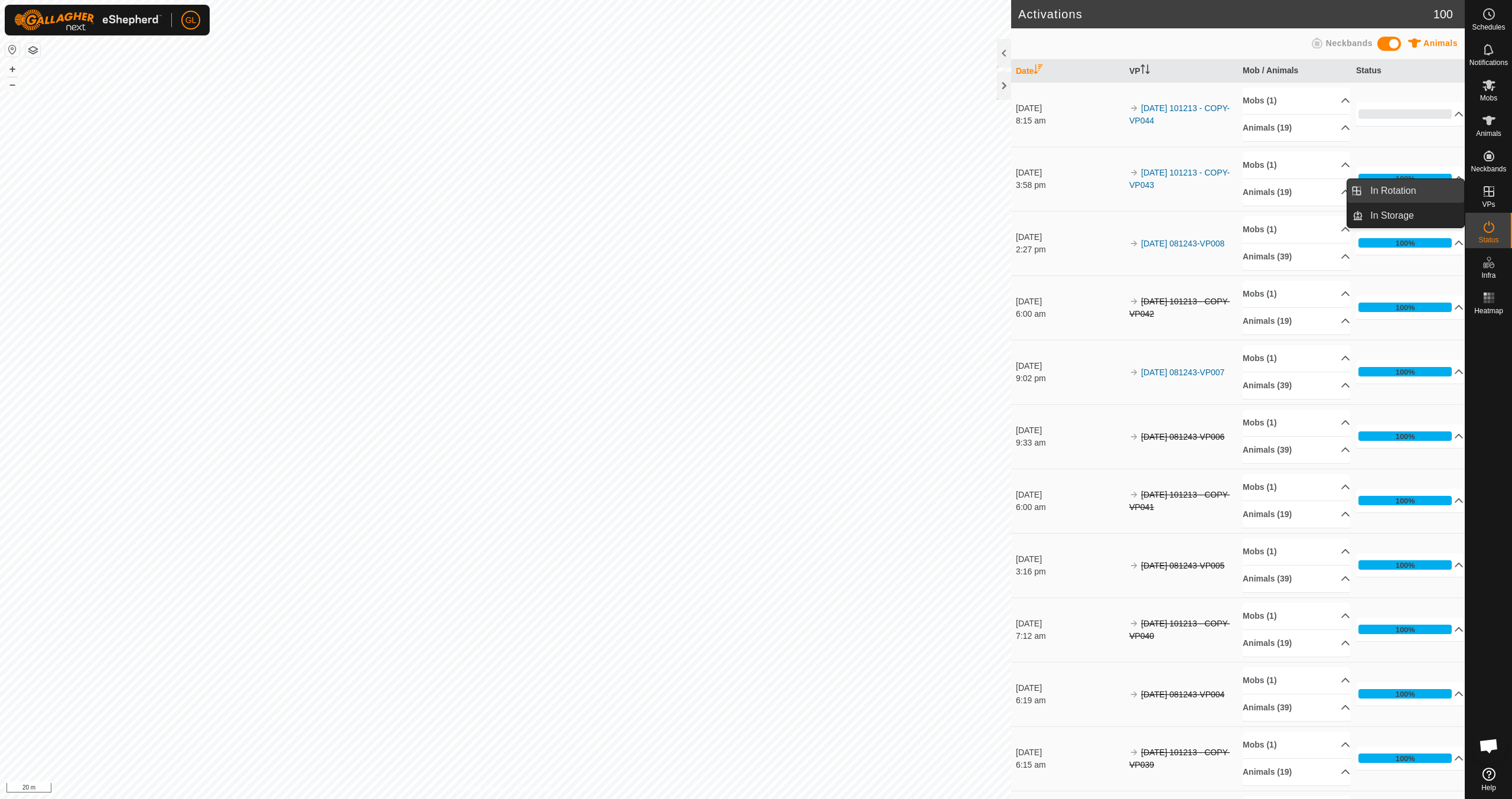
click at [1401, 190] on link "In Rotation" at bounding box center [1414, 190] width 101 height 24
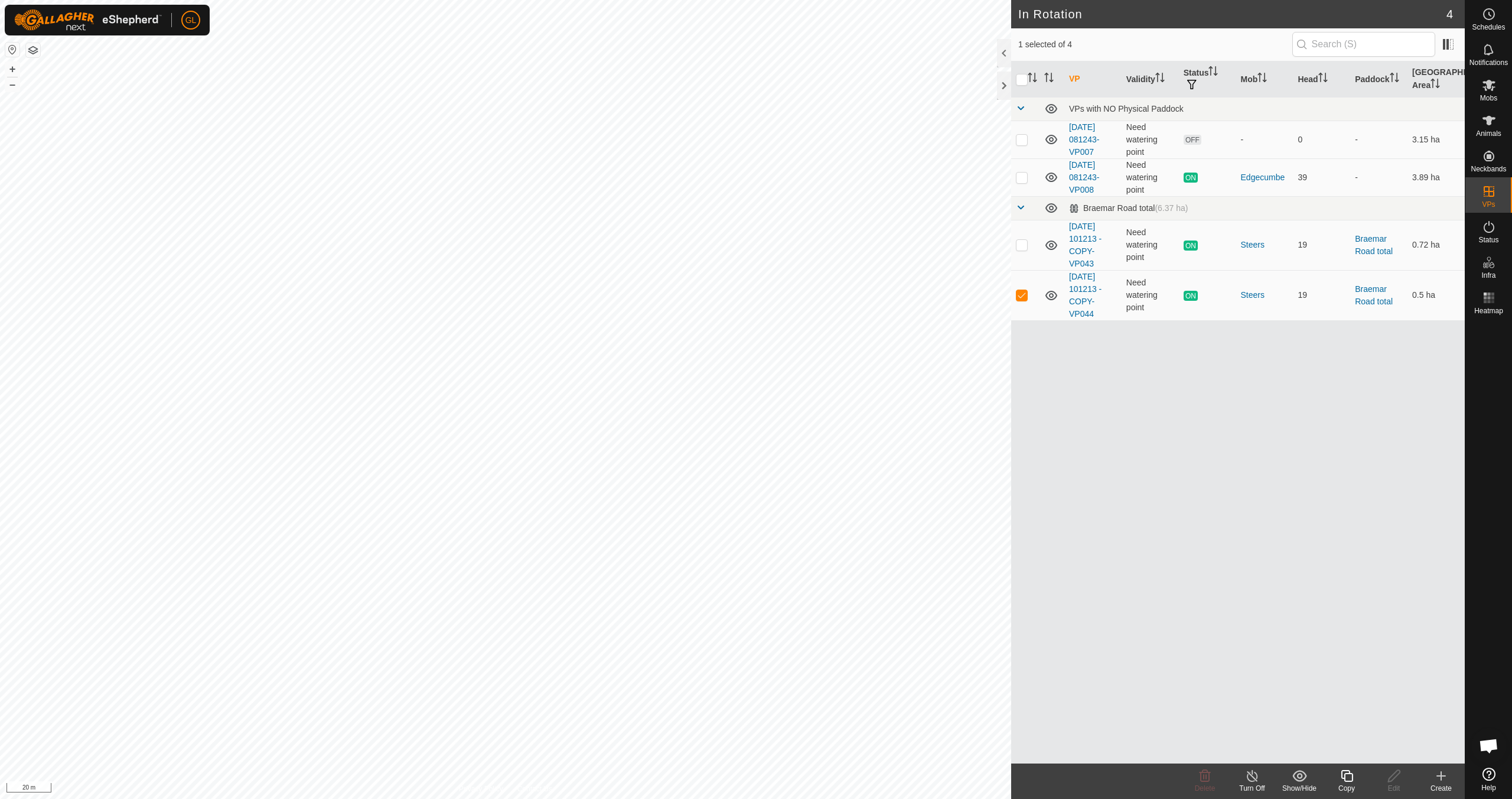
click at [1352, 781] on icon at bounding box center [1346, 775] width 12 height 12
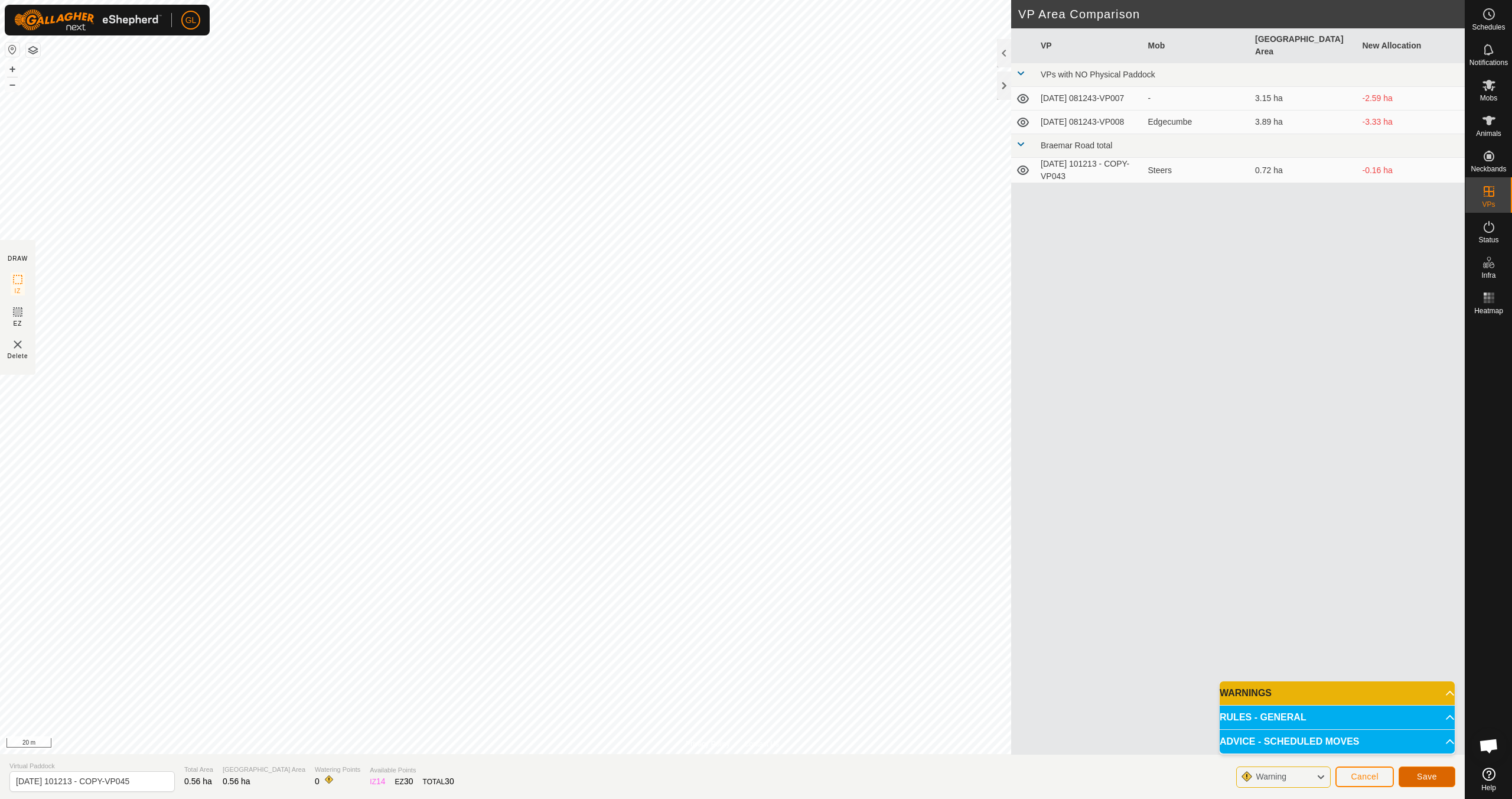
click at [1430, 778] on span "Save" at bounding box center [1427, 776] width 20 height 9
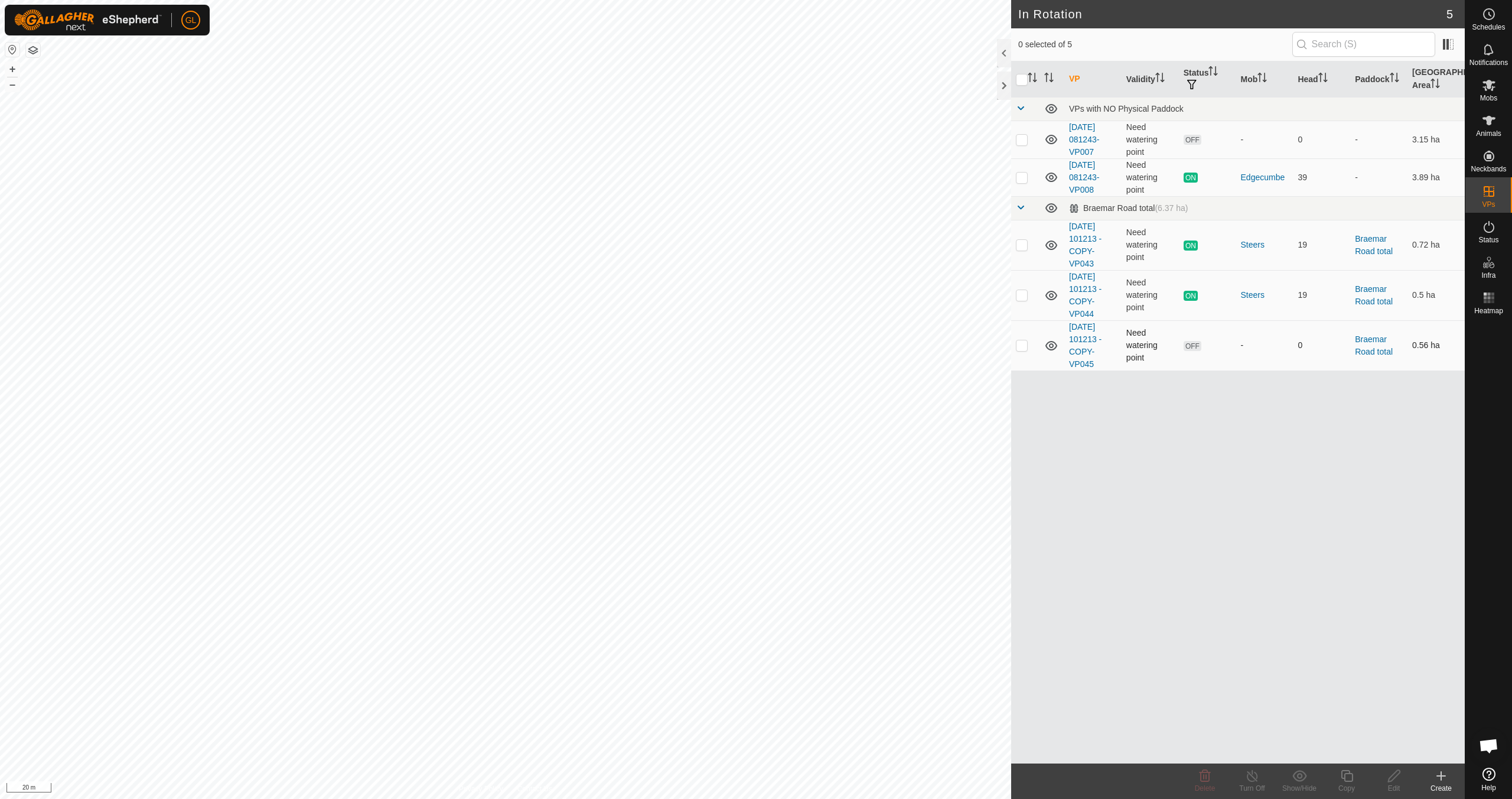
click at [1021, 345] on p-checkbox at bounding box center [1022, 345] width 12 height 9
checkbox input "true"
click at [1355, 781] on copy-svg-icon at bounding box center [1347, 775] width 48 height 14
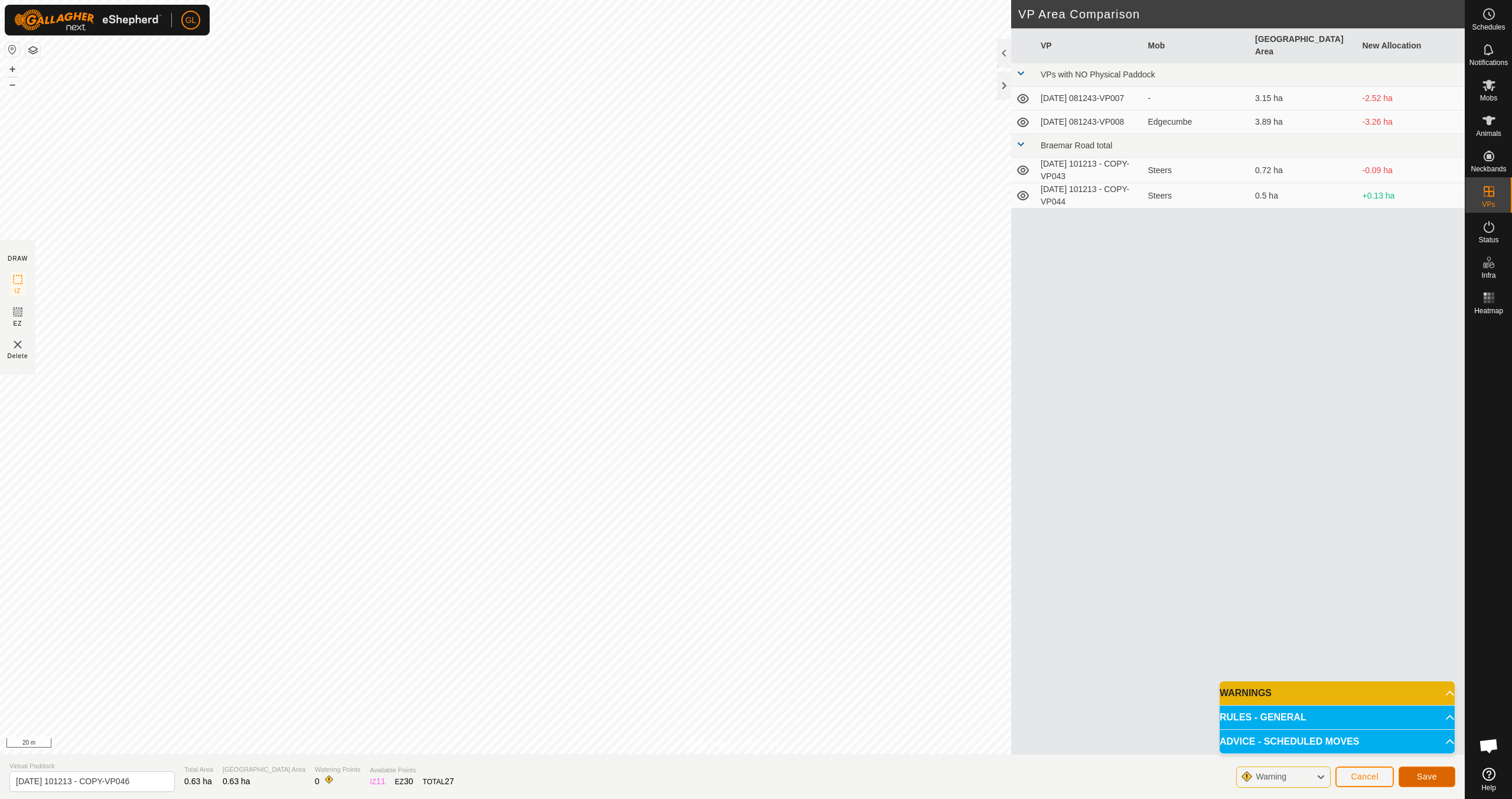
click at [1428, 773] on span "Save" at bounding box center [1427, 776] width 20 height 9
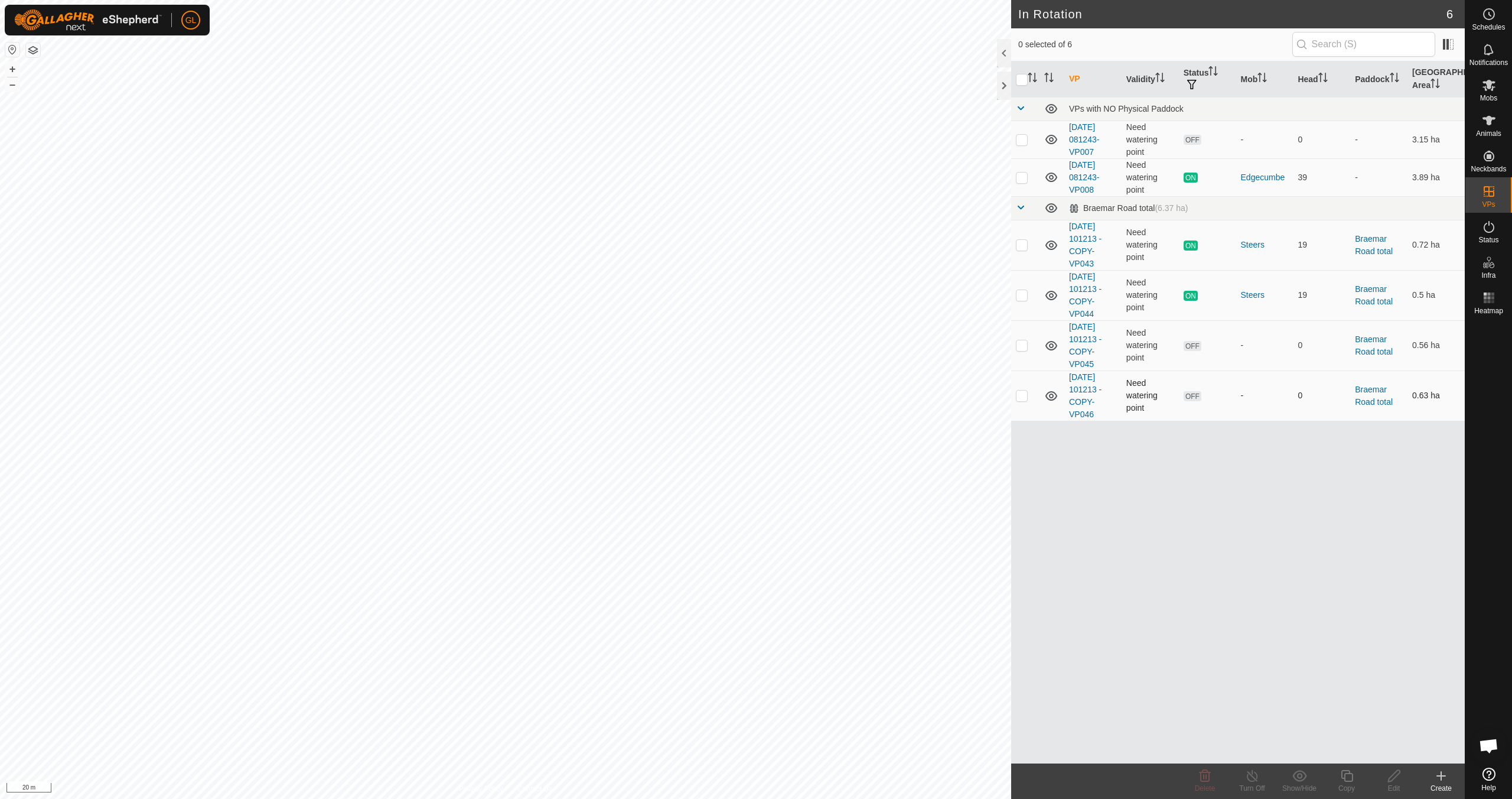
click at [1025, 395] on p-checkbox at bounding box center [1022, 395] width 12 height 9
checkbox input "true"
click at [1391, 778] on icon at bounding box center [1394, 775] width 15 height 14
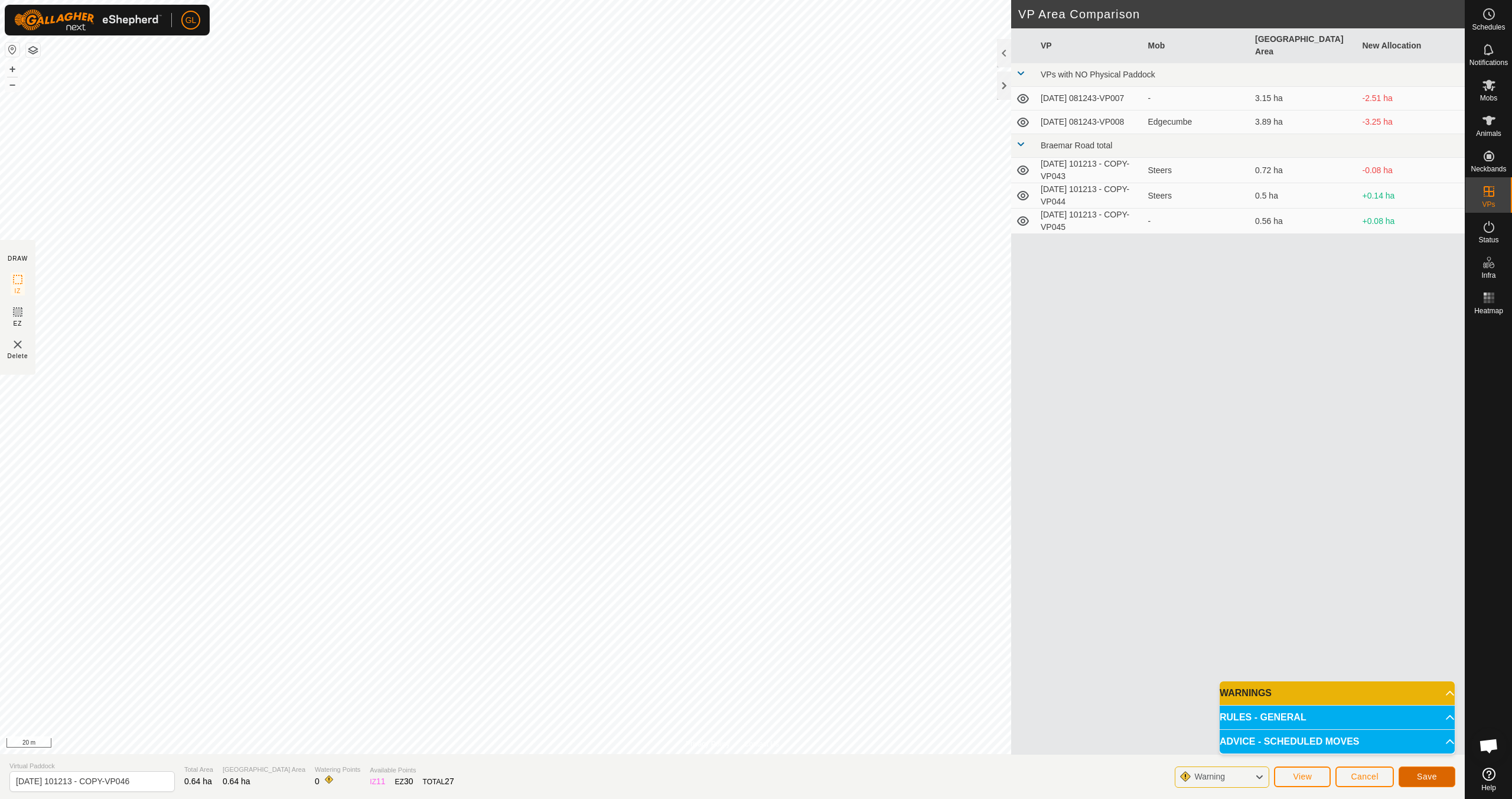
click at [1434, 778] on span "Save" at bounding box center [1427, 776] width 20 height 9
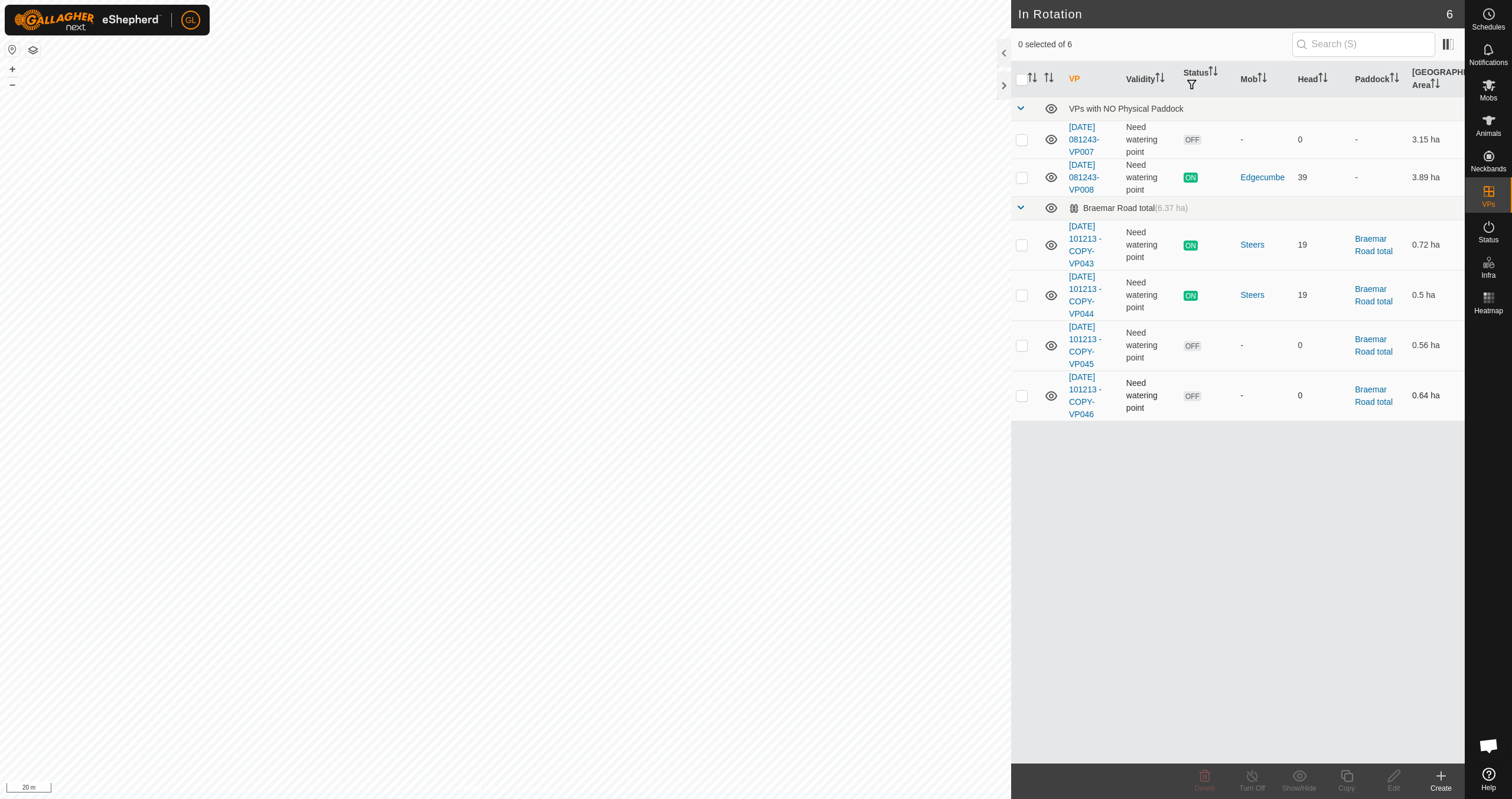
click at [1022, 396] on p-checkbox at bounding box center [1022, 395] width 12 height 9
checkbox input "true"
click at [1346, 776] on icon at bounding box center [1347, 775] width 15 height 14
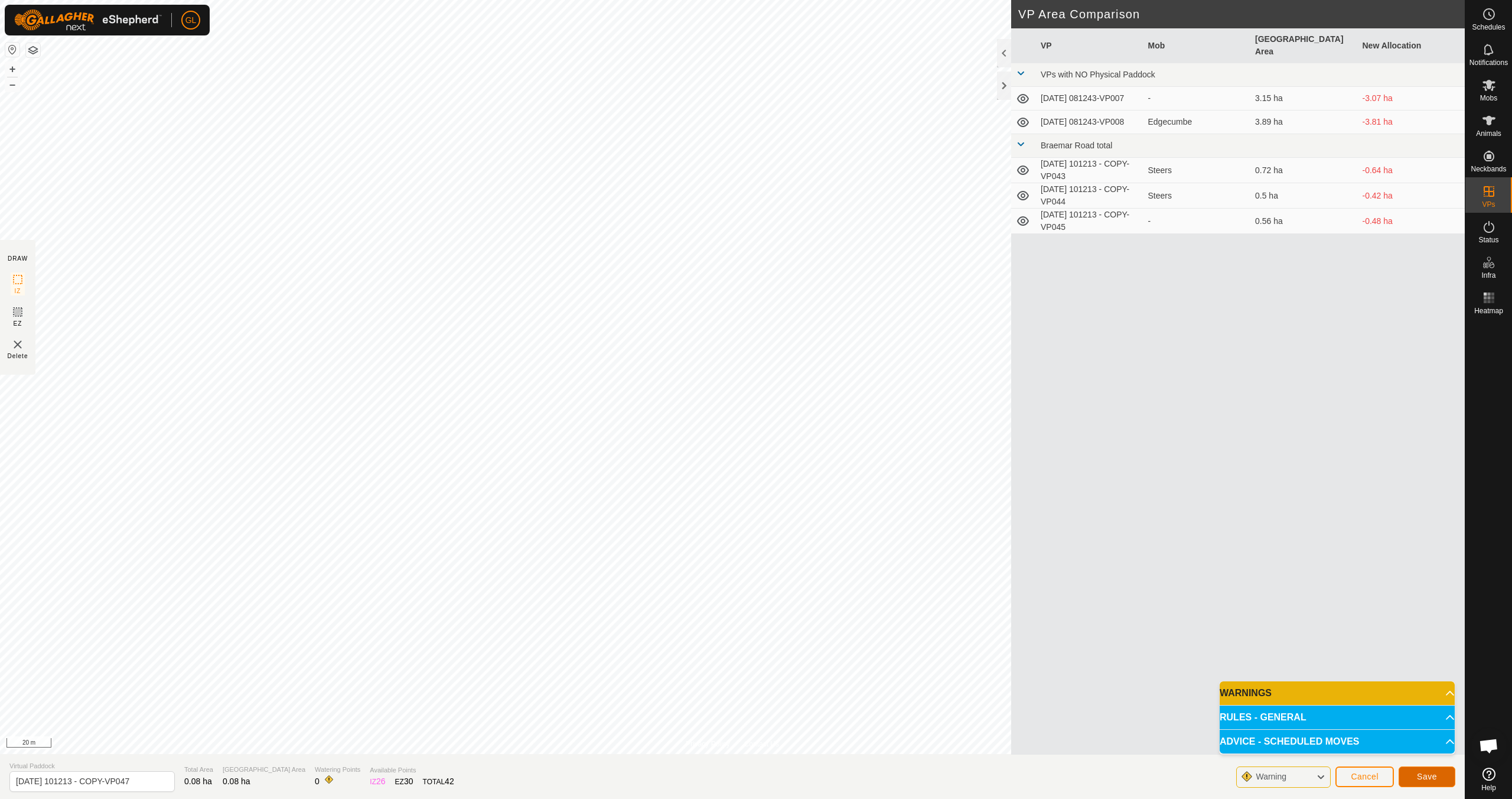
click at [1438, 774] on button "Save" at bounding box center [1427, 776] width 57 height 21
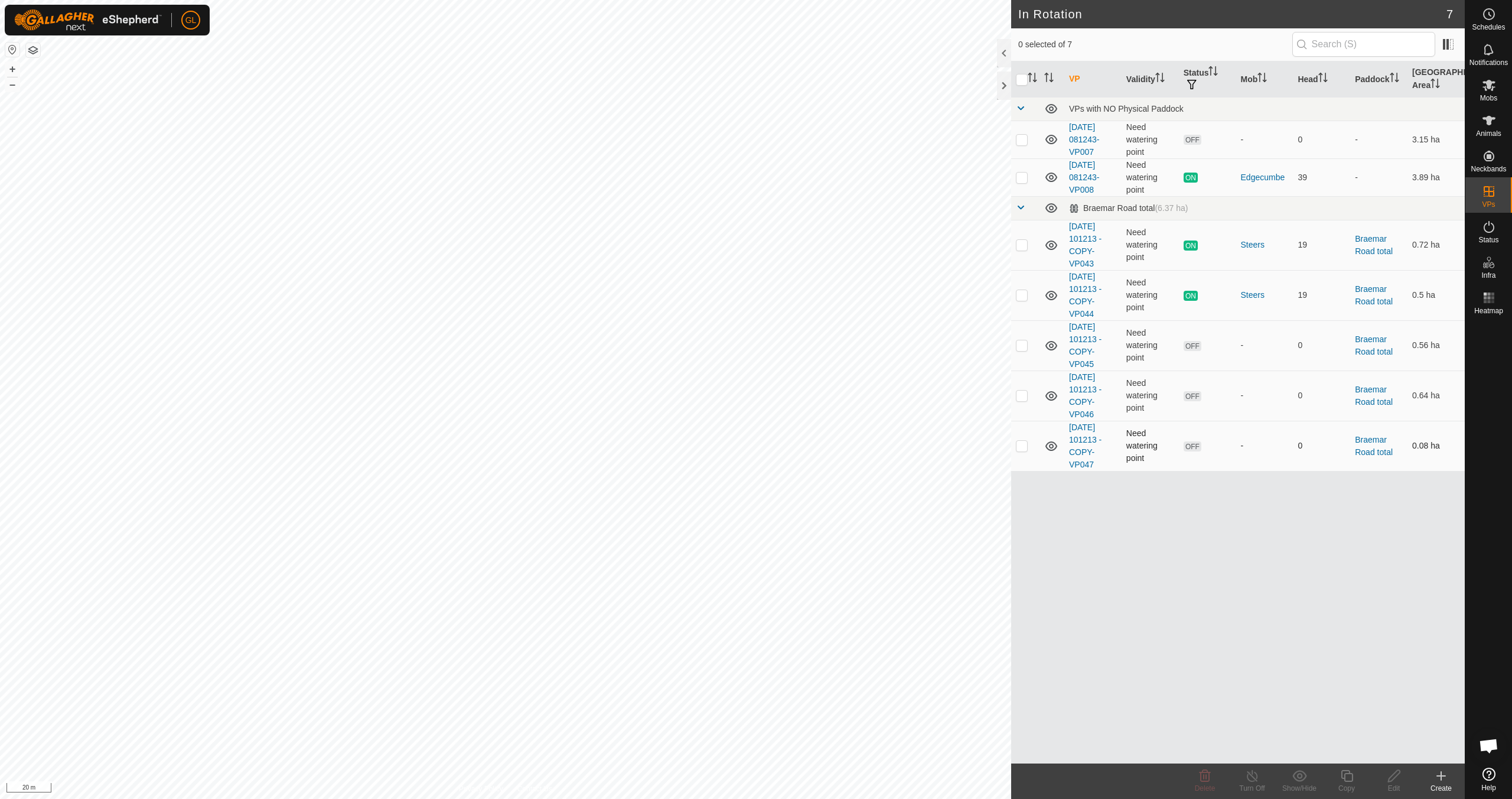
click at [1024, 451] on td at bounding box center [1025, 445] width 28 height 50
checkbox input "false"
